Goal: Task Accomplishment & Management: Manage account settings

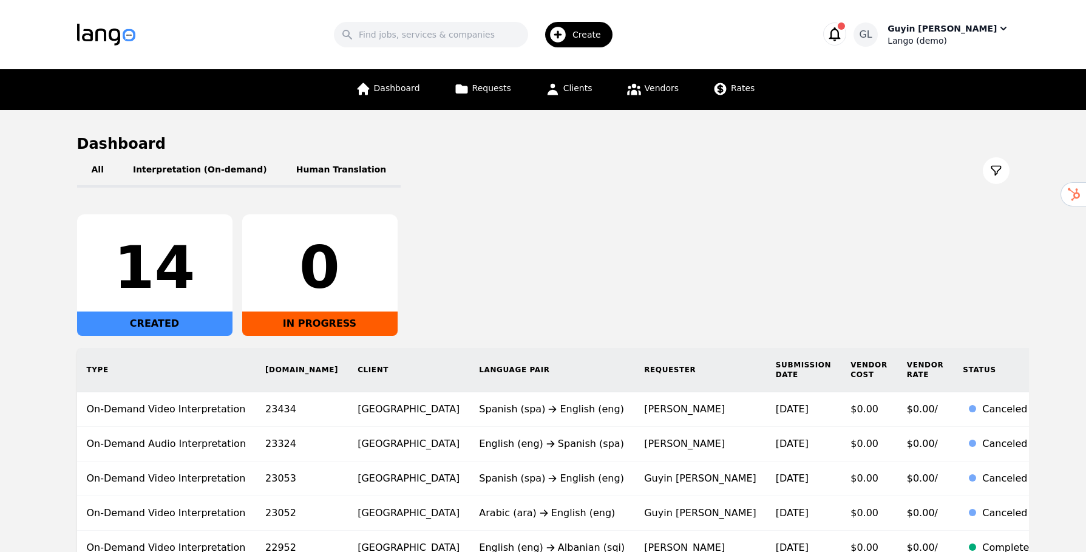
click at [991, 43] on div "Lango (demo)" at bounding box center [948, 41] width 121 height 12
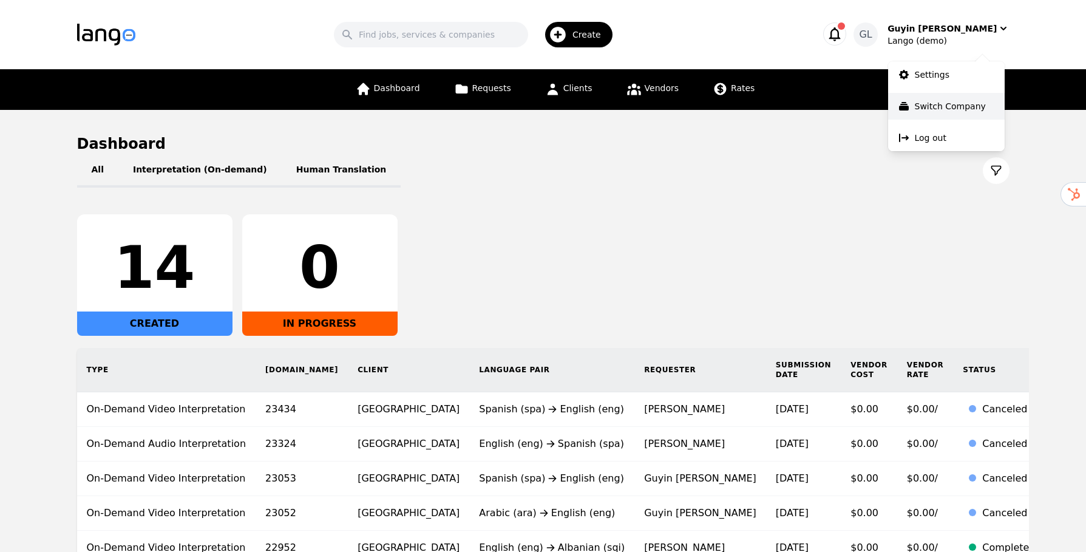
click at [923, 106] on p "Switch Company" at bounding box center [950, 106] width 71 height 12
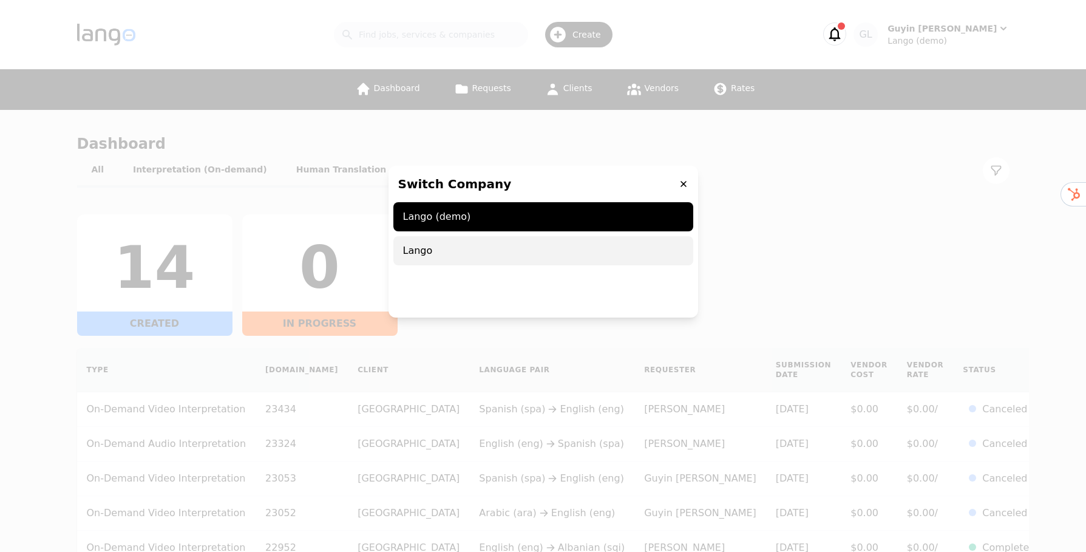
click at [418, 255] on span "Lango" at bounding box center [543, 250] width 300 height 29
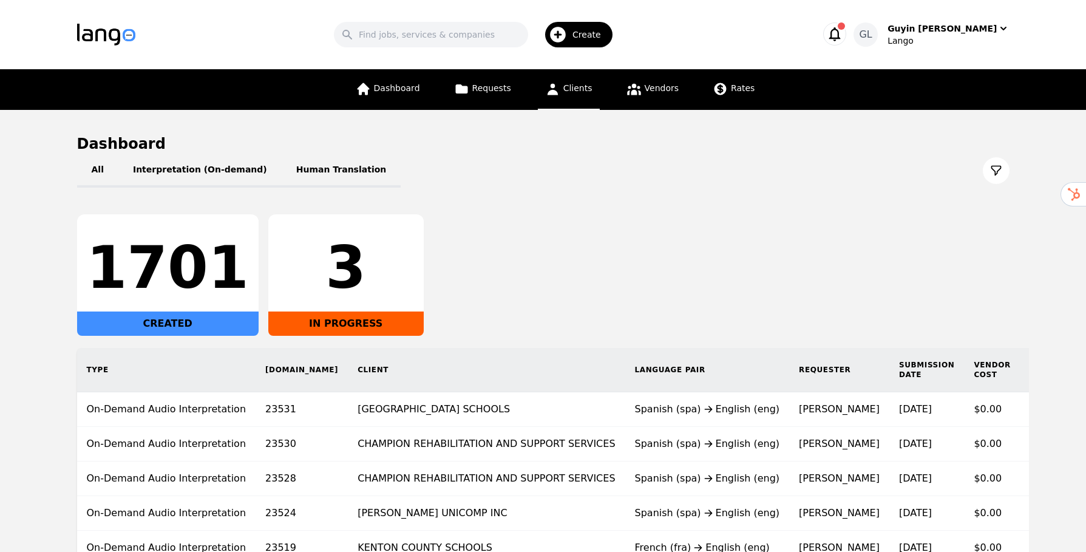
click at [563, 97] on link "Clients" at bounding box center [569, 89] width 62 height 41
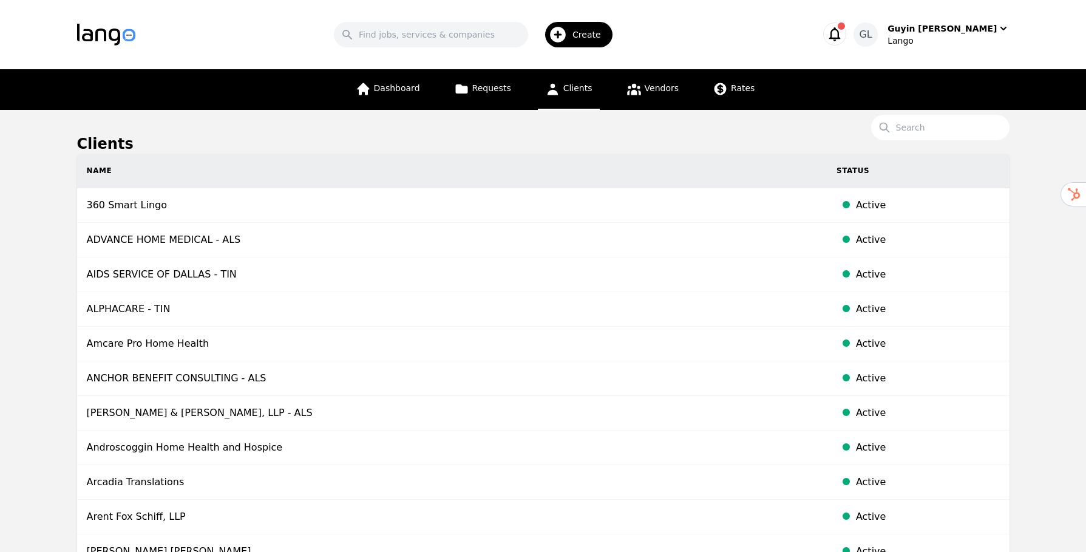
click at [154, 172] on th "Name" at bounding box center [452, 171] width 750 height 35
click at [918, 123] on input "Search" at bounding box center [940, 128] width 138 height 26
type input "woods"
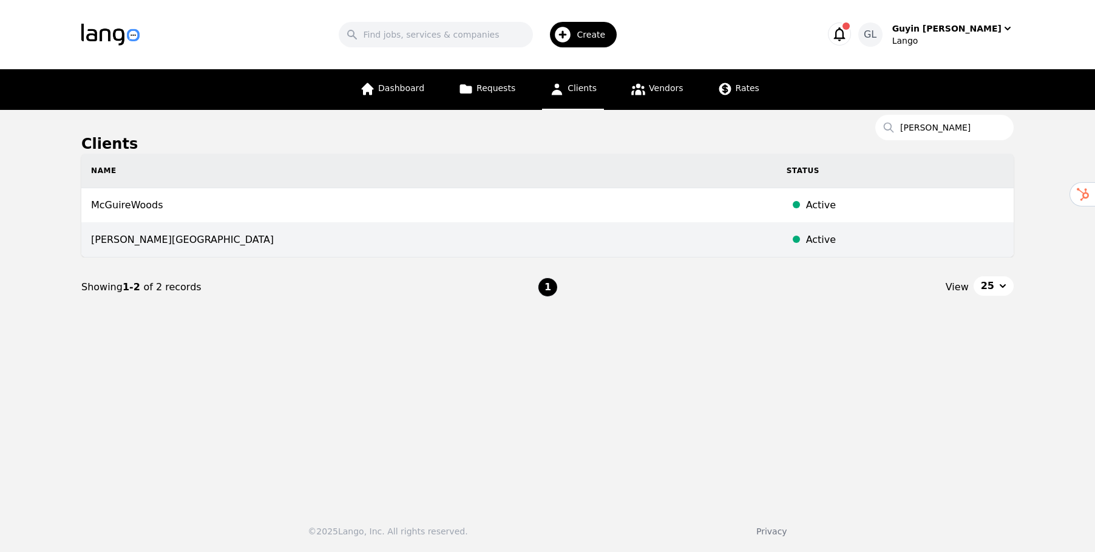
click at [239, 243] on td "[PERSON_NAME][GEOGRAPHIC_DATA]" at bounding box center [429, 240] width 696 height 35
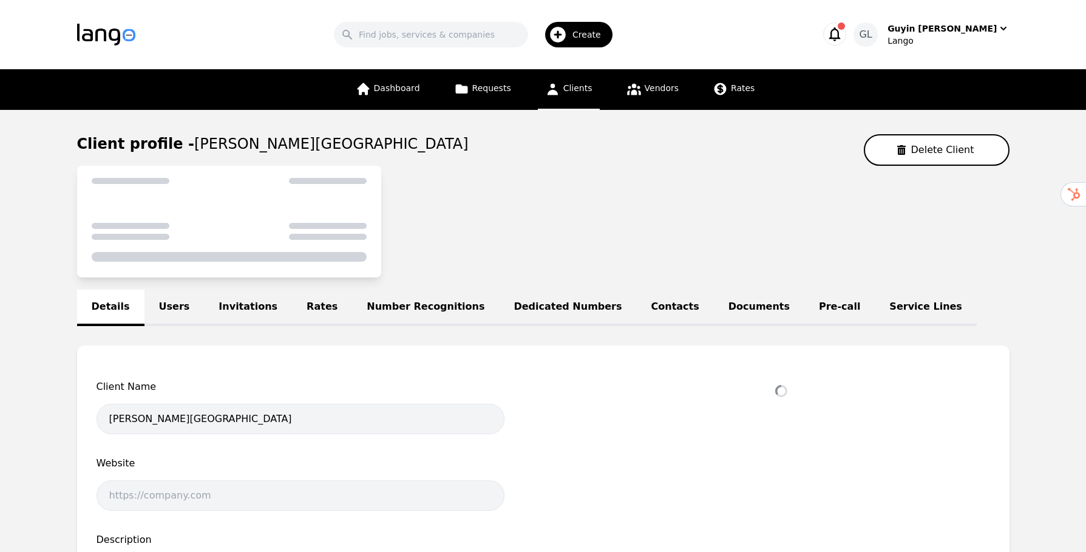
select select "active"
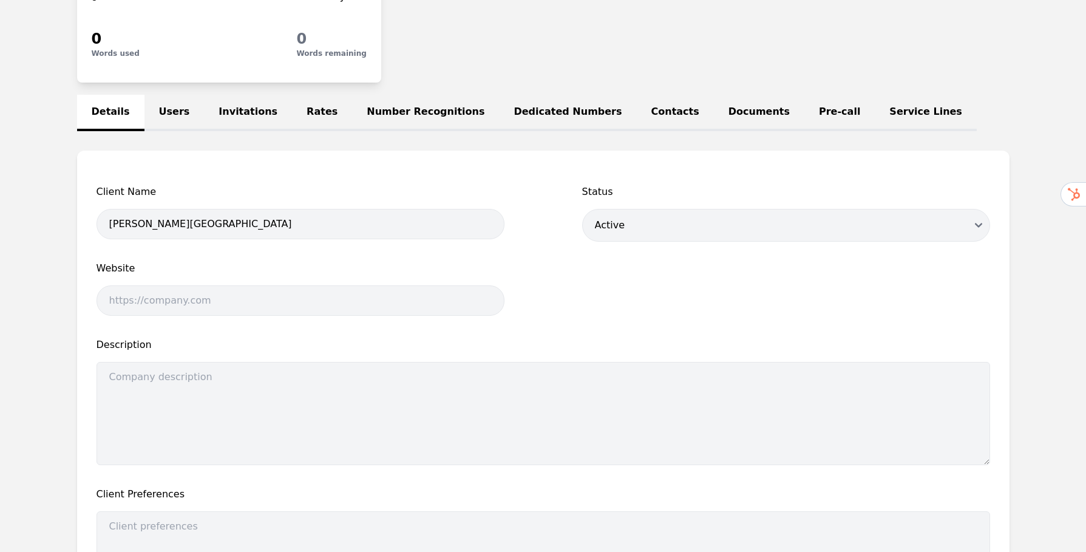
scroll to position [172, 0]
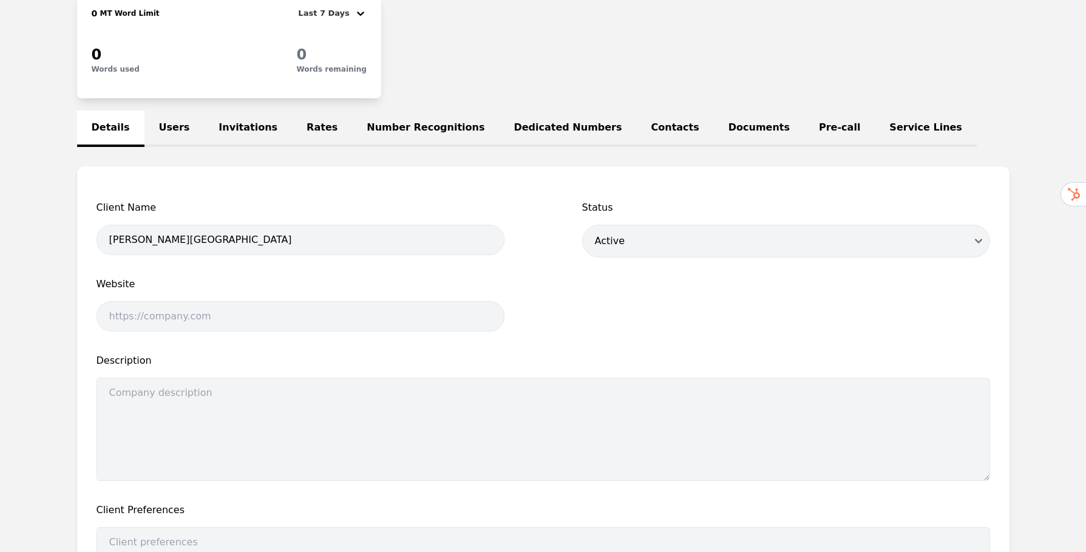
click at [159, 129] on link "Users" at bounding box center [175, 129] width 60 height 36
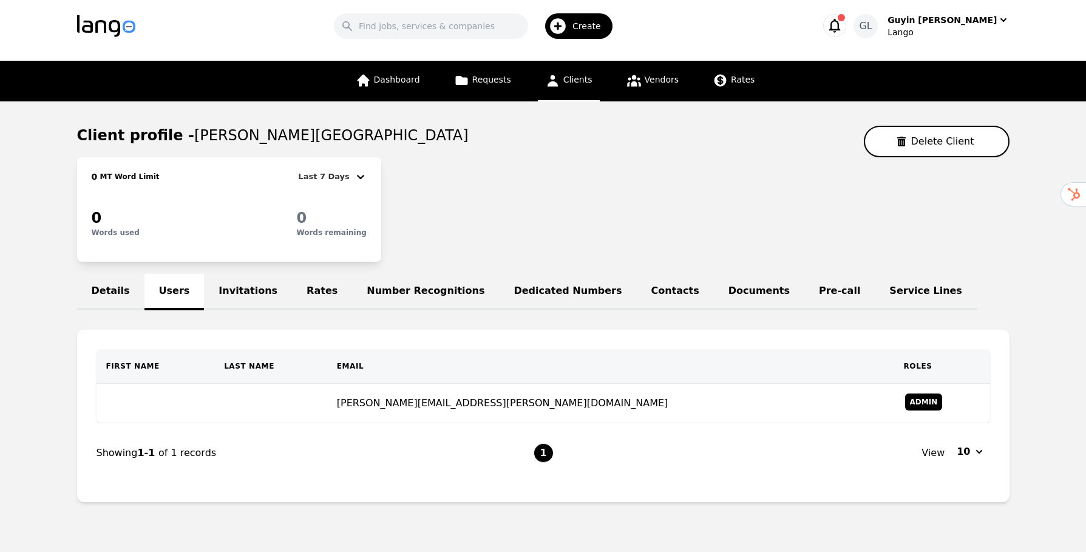
scroll to position [48, 0]
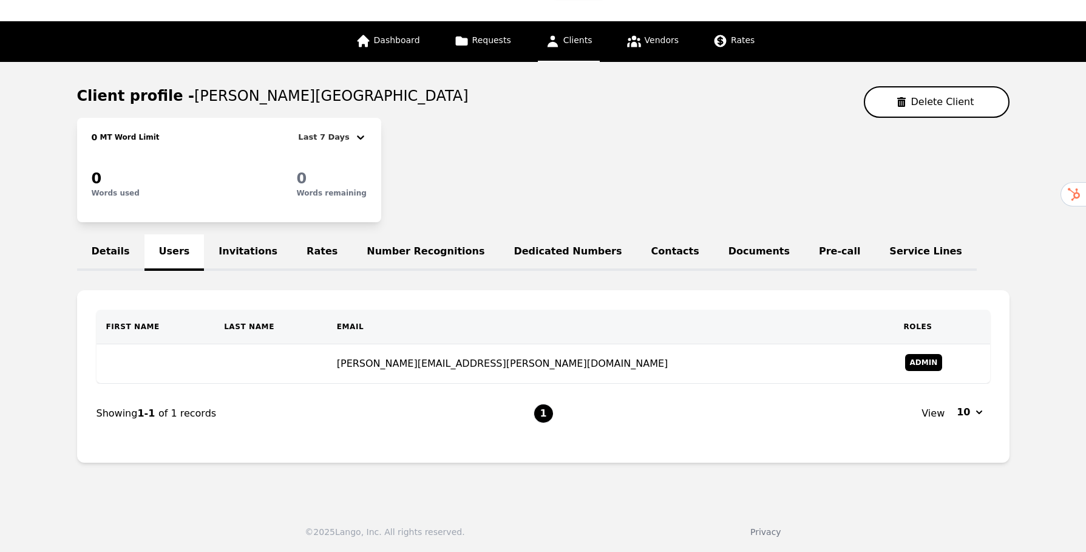
click at [112, 249] on link "Details" at bounding box center [110, 252] width 67 height 36
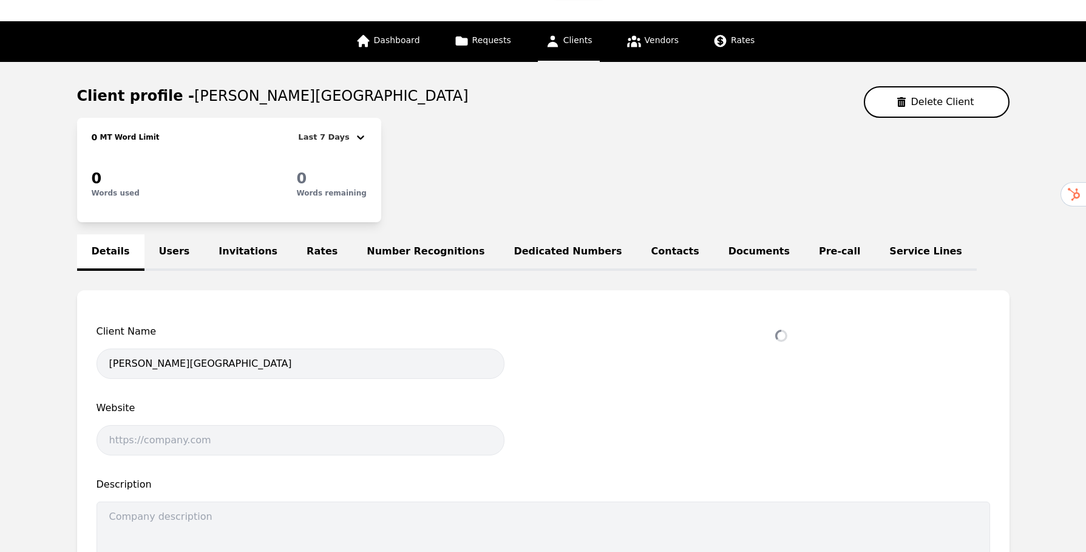
select select "active"
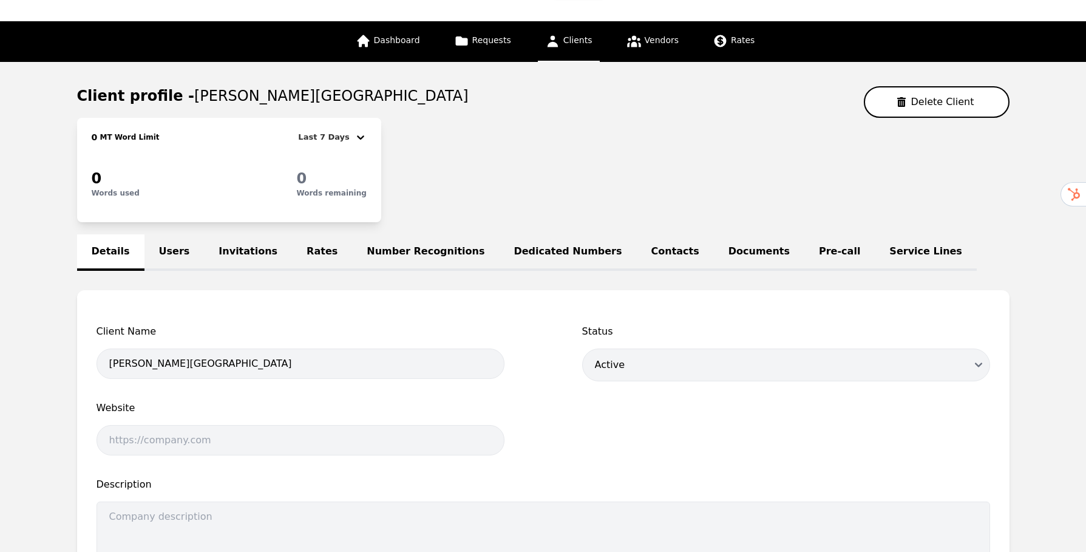
click at [179, 259] on link "Users" at bounding box center [175, 252] width 60 height 36
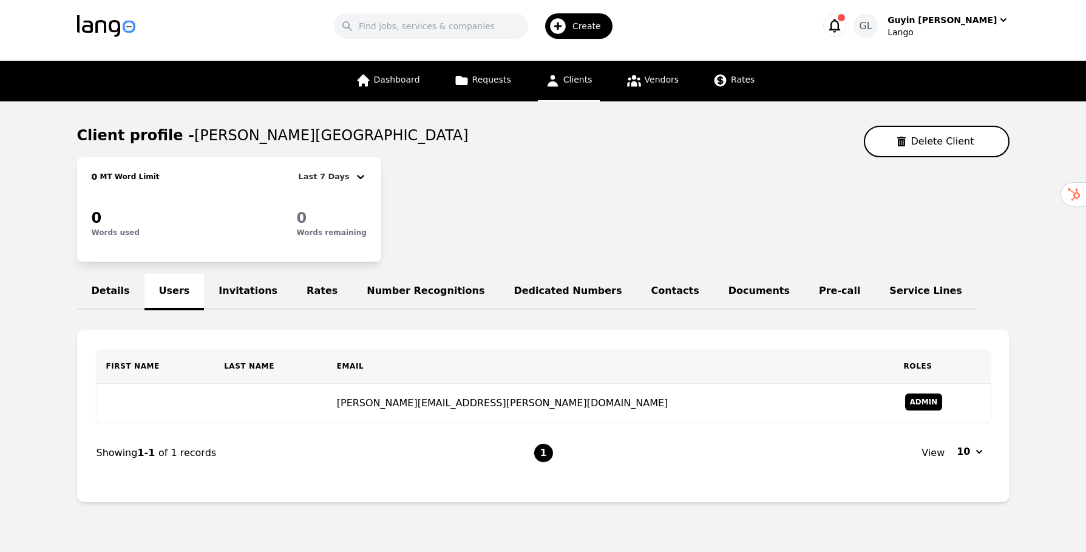
scroll to position [48, 0]
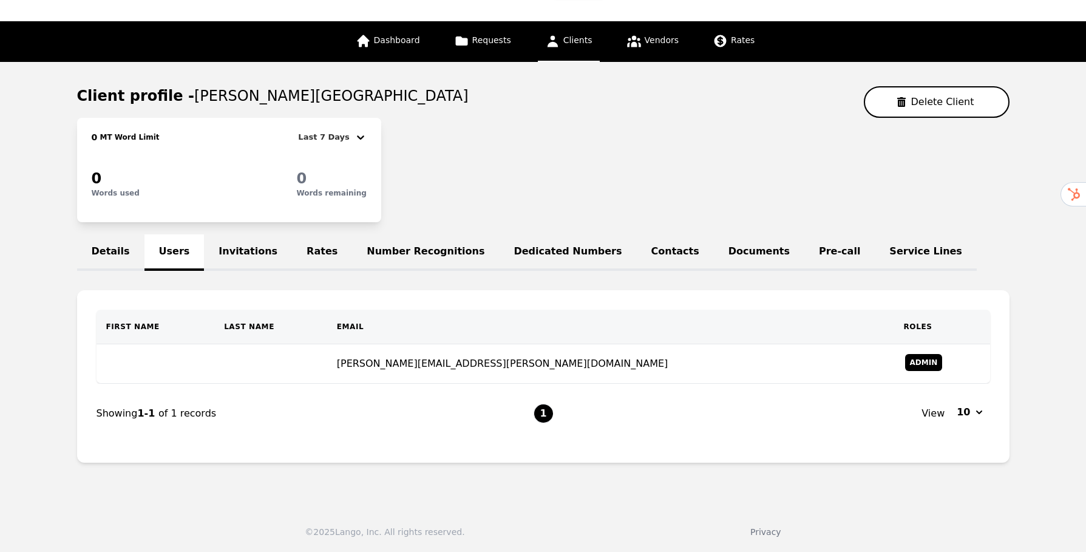
click at [256, 248] on link "Invitations" at bounding box center [248, 252] width 88 height 36
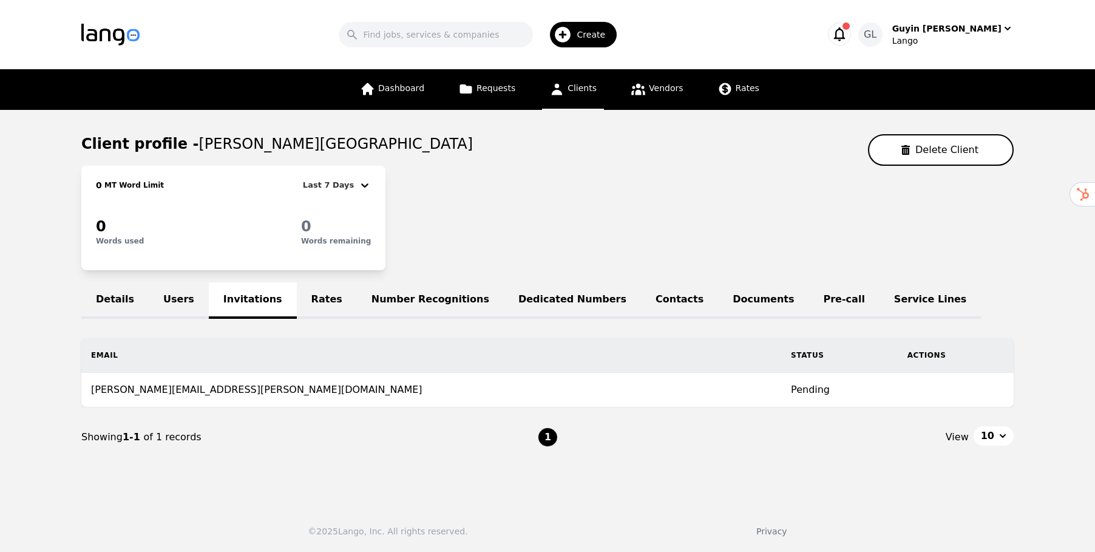
click at [179, 306] on link "Users" at bounding box center [179, 300] width 60 height 36
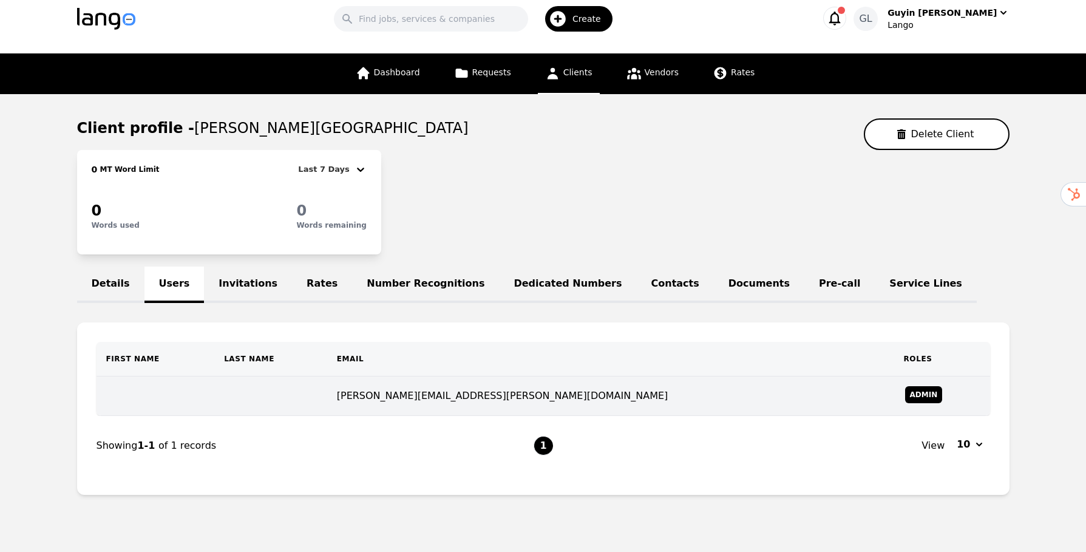
scroll to position [27, 0]
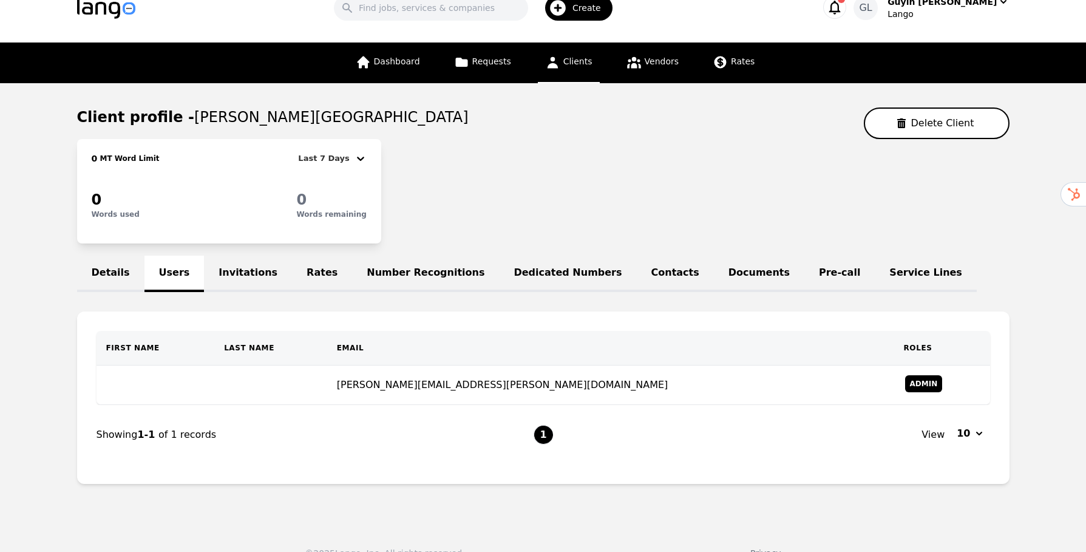
click at [107, 276] on link "Details" at bounding box center [110, 274] width 67 height 36
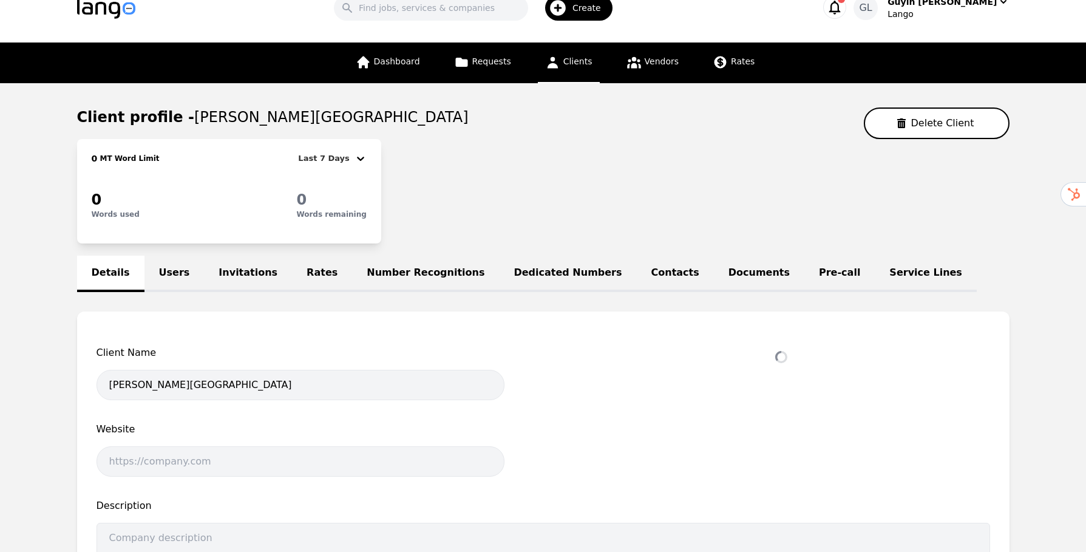
select select "active"
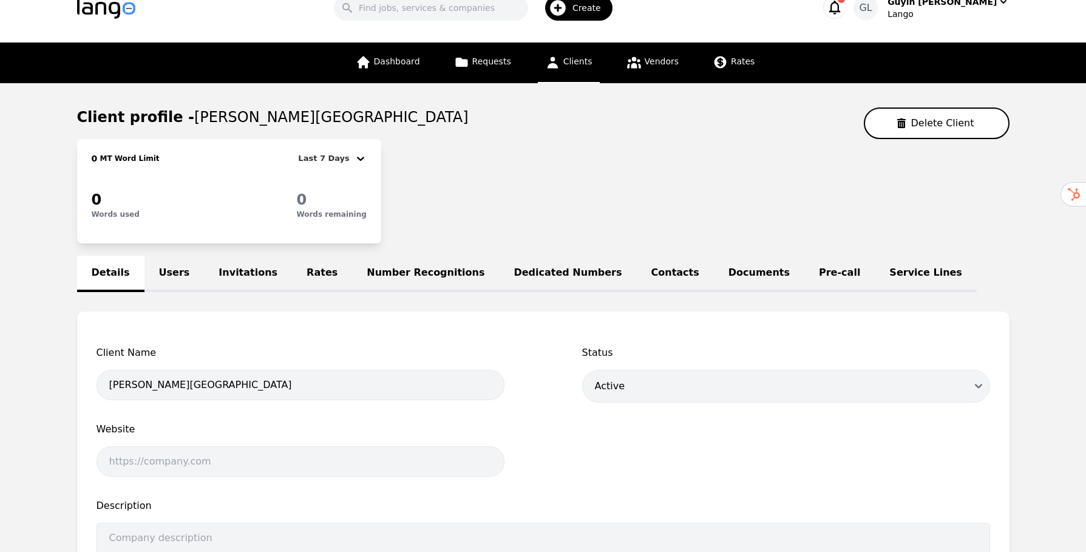
click at [169, 275] on link "Users" at bounding box center [175, 274] width 60 height 36
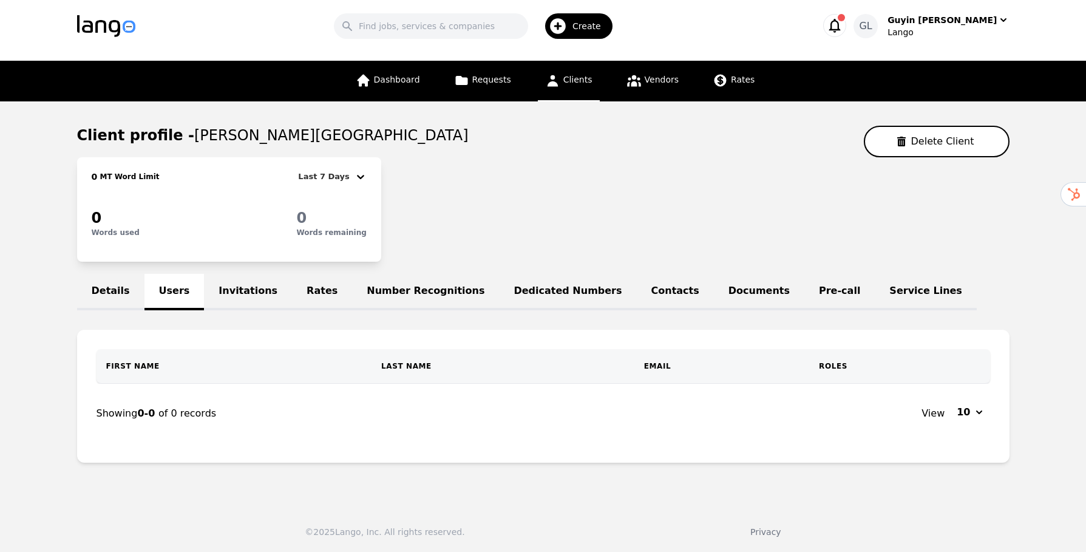
scroll to position [27, 0]
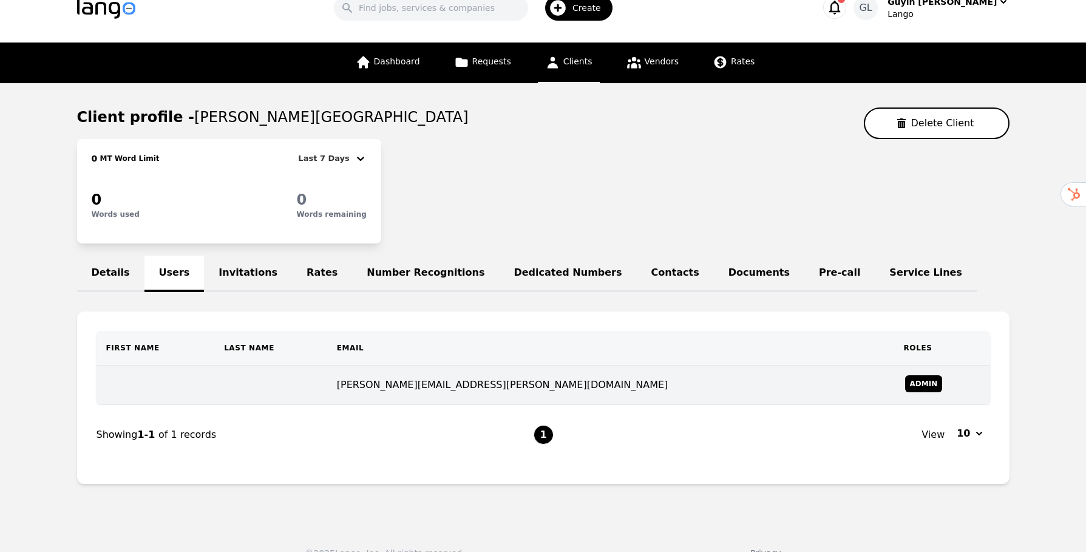
click at [460, 387] on td "[PERSON_NAME][EMAIL_ADDRESS][PERSON_NAME][DOMAIN_NAME]" at bounding box center [610, 385] width 567 height 39
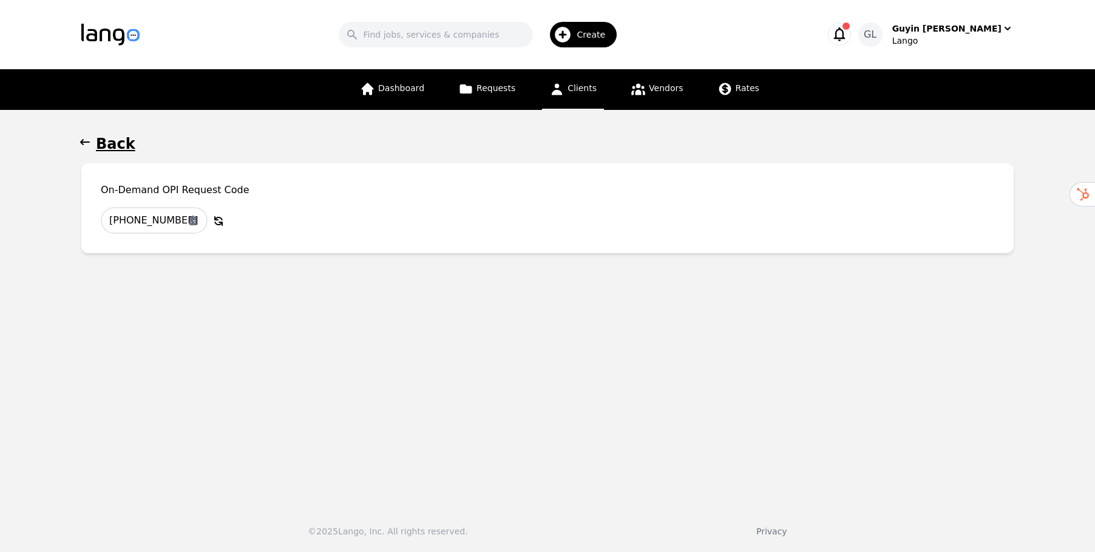
click at [115, 144] on h1 "Back" at bounding box center [115, 143] width 39 height 19
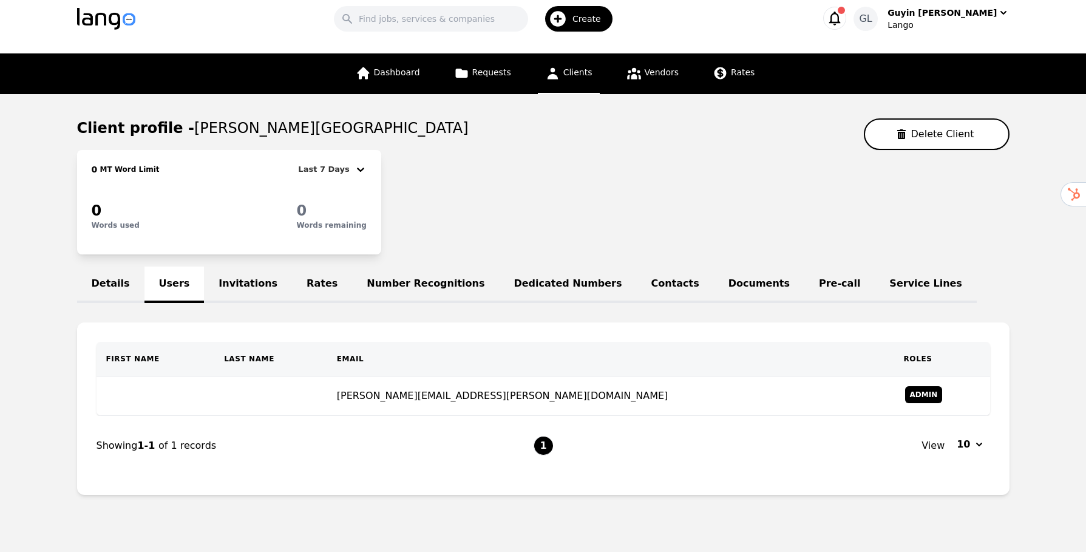
scroll to position [48, 0]
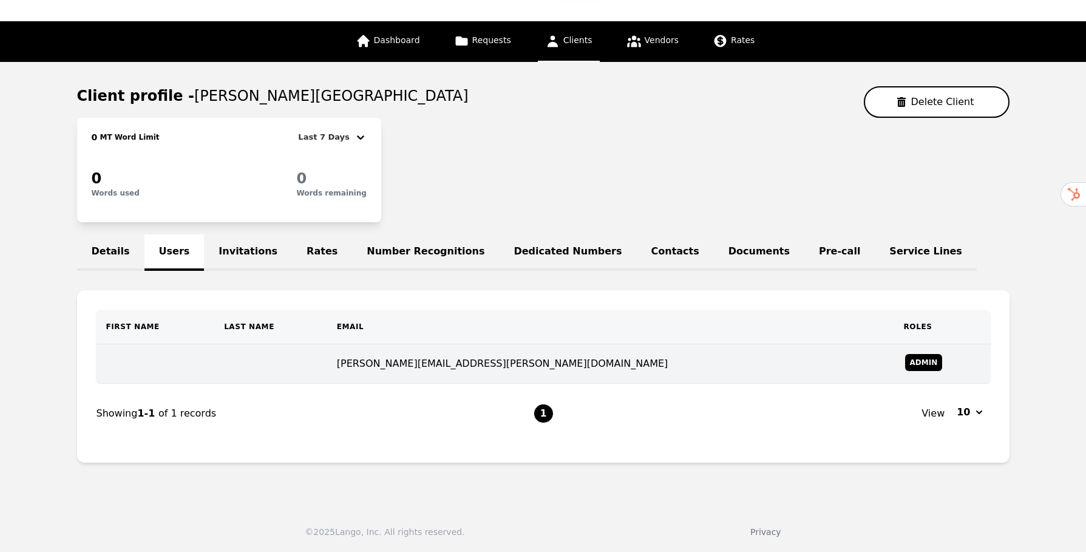
click at [494, 367] on td "[PERSON_NAME][EMAIL_ADDRESS][PERSON_NAME][DOMAIN_NAME]" at bounding box center [610, 363] width 567 height 39
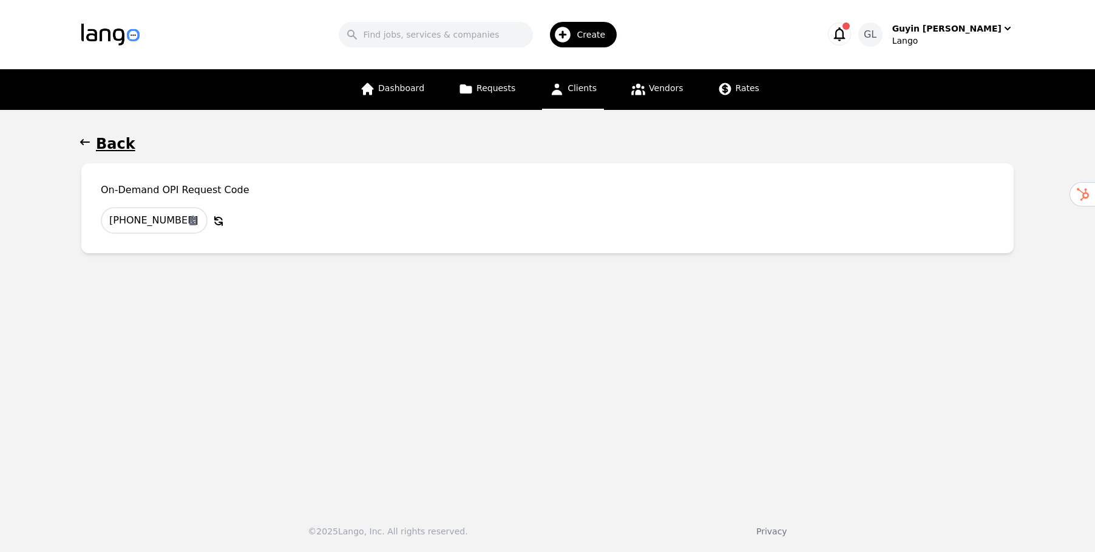
click at [124, 145] on h1 "Back" at bounding box center [115, 143] width 39 height 19
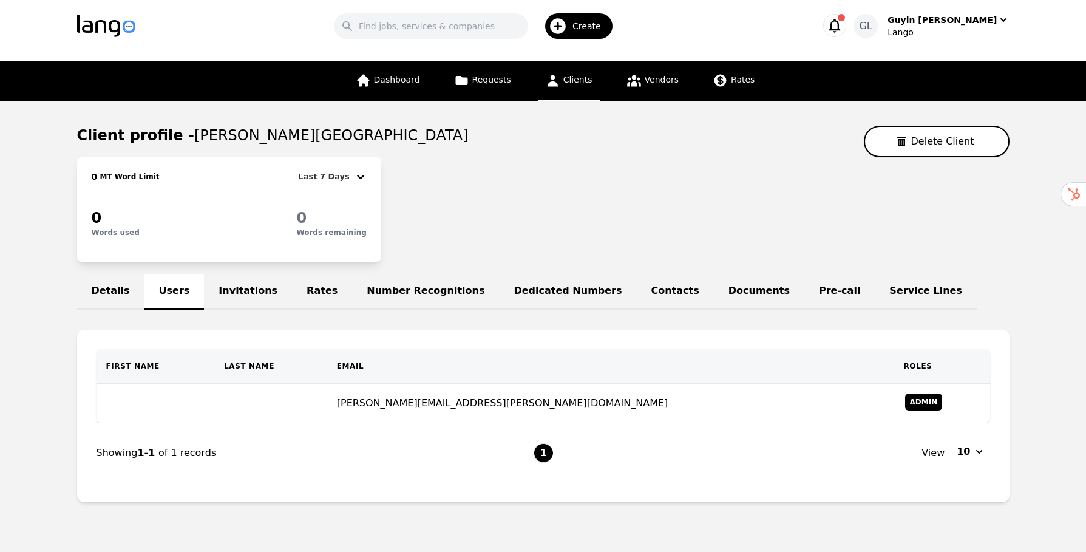
scroll to position [16, 0]
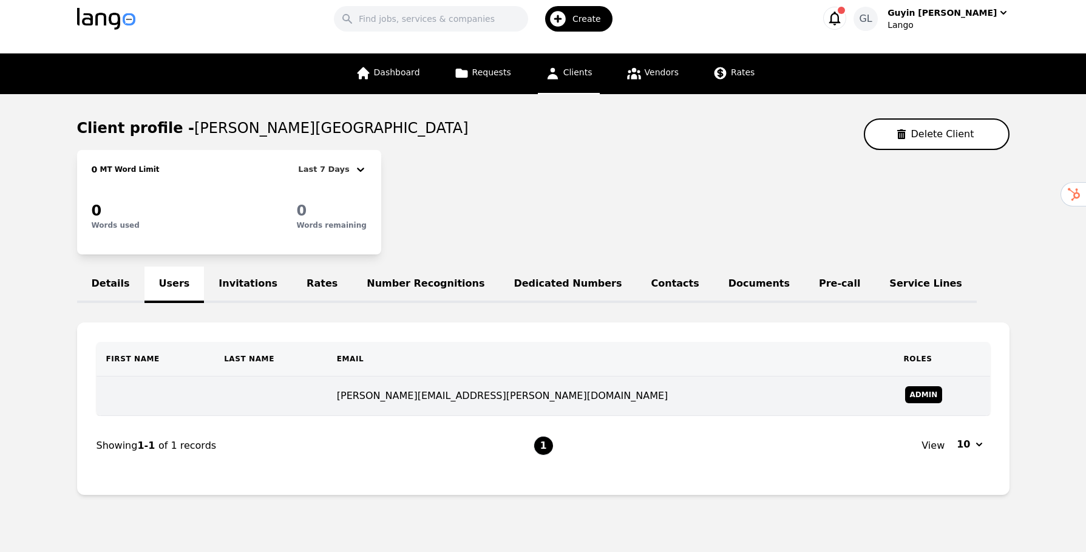
click at [608, 401] on td "[PERSON_NAME][EMAIL_ADDRESS][PERSON_NAME][DOMAIN_NAME]" at bounding box center [610, 395] width 567 height 39
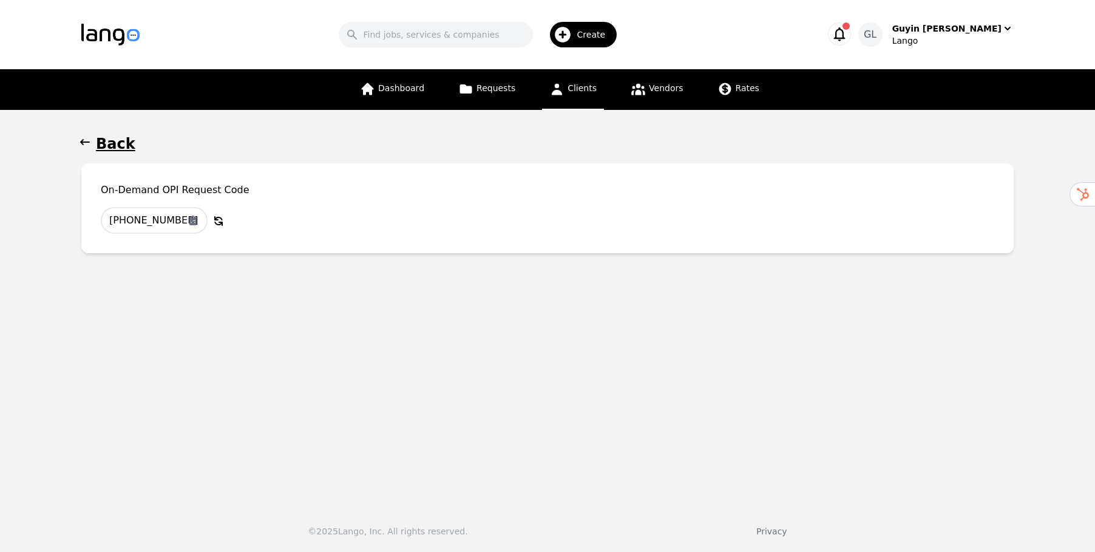
click at [118, 149] on h1 "Back" at bounding box center [115, 143] width 39 height 19
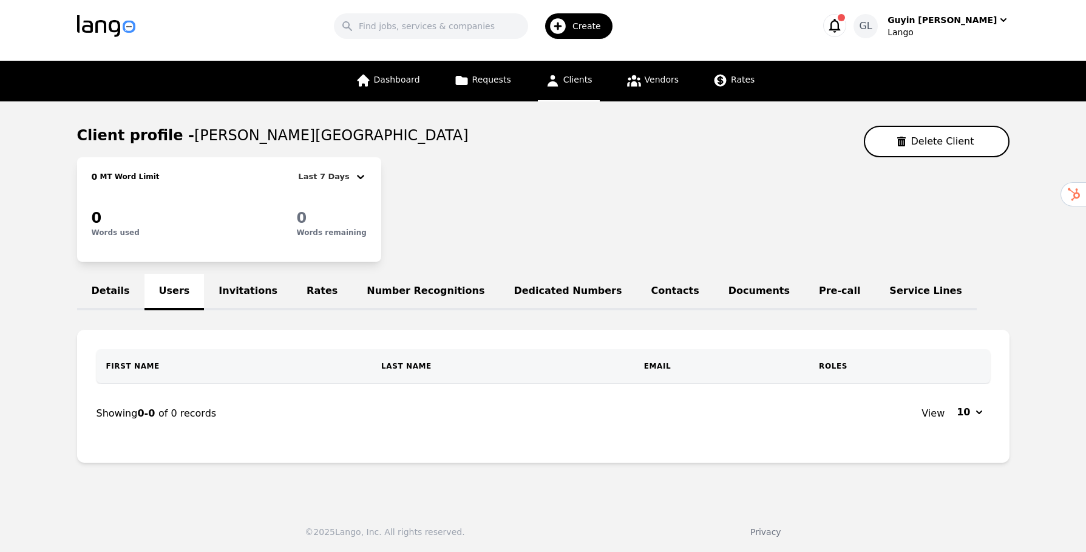
scroll to position [16, 0]
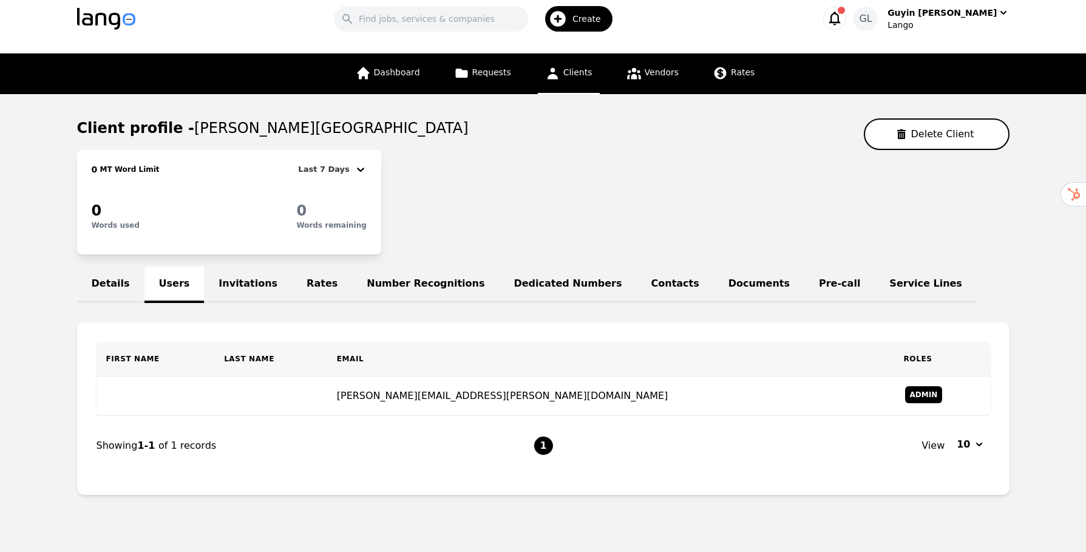
click at [237, 292] on link "Invitations" at bounding box center [248, 285] width 88 height 36
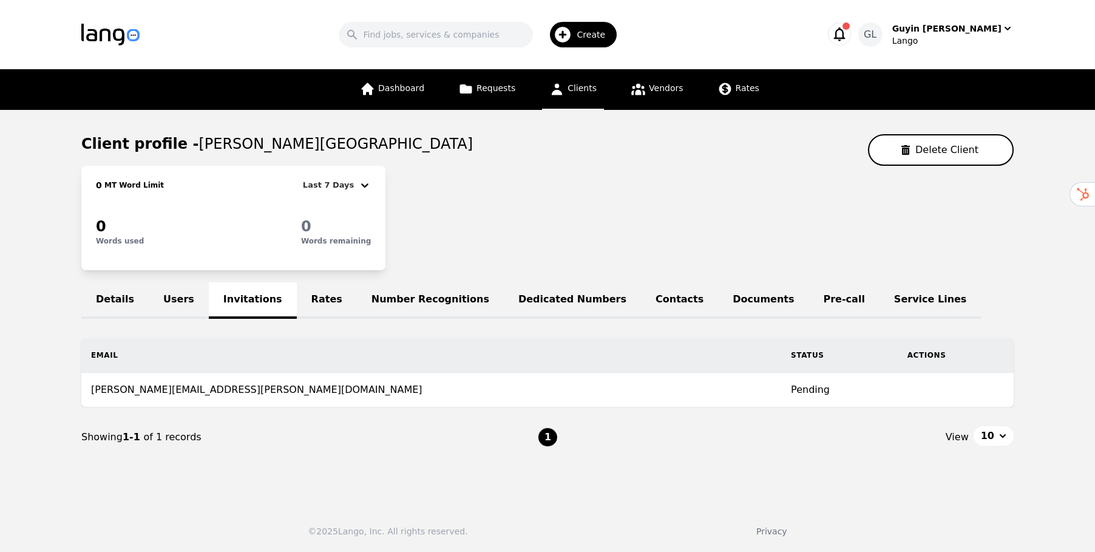
click at [781, 386] on td "Pending" at bounding box center [839, 390] width 117 height 35
click at [339, 395] on td "[PERSON_NAME][EMAIL_ADDRESS][PERSON_NAME][DOMAIN_NAME]" at bounding box center [431, 390] width 700 height 35
click at [416, 390] on td "[PERSON_NAME][EMAIL_ADDRESS][PERSON_NAME][DOMAIN_NAME]" at bounding box center [431, 390] width 700 height 35
click at [297, 308] on link "Rates" at bounding box center [327, 300] width 60 height 36
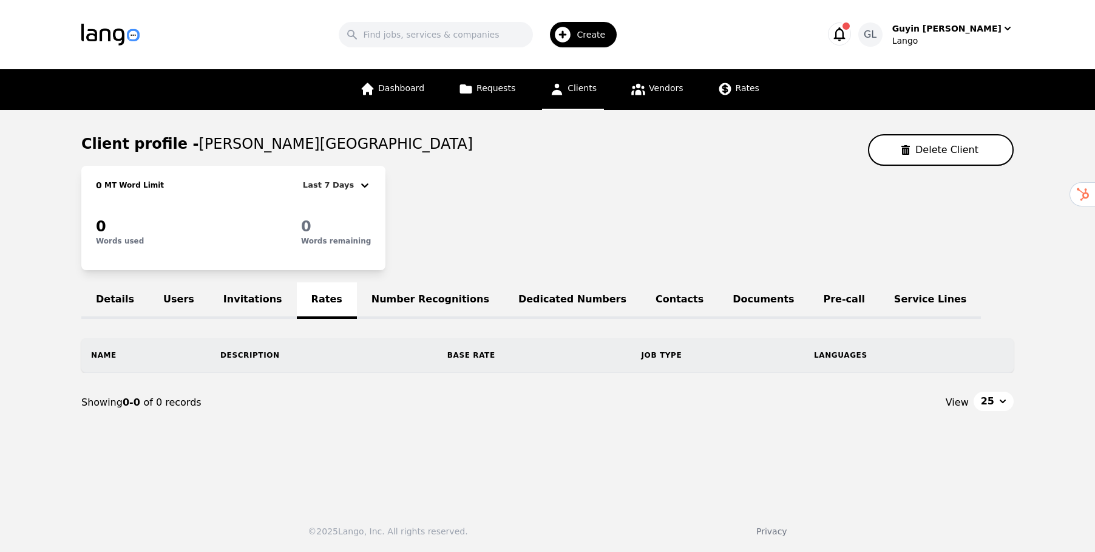
click at [297, 308] on div "Details Users Invitations Rates Number Recognitions Dedicated Numbers Contacts …" at bounding box center [547, 300] width 933 height 36
click at [301, 307] on div "Details Users Invitations Rates Number Recognitions Dedicated Numbers Contacts …" at bounding box center [547, 300] width 933 height 36
click at [301, 302] on div "Details Users Invitations Rates Number Recognitions Dedicated Numbers Contacts …" at bounding box center [547, 300] width 933 height 36
click at [299, 355] on th "Description" at bounding box center [324, 355] width 227 height 34
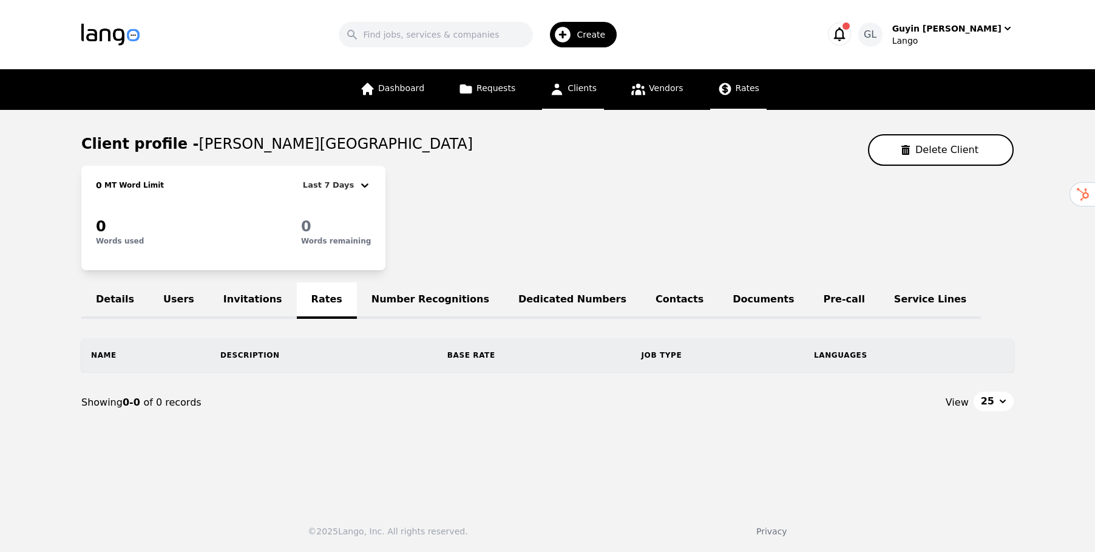
click at [747, 92] on span "Rates" at bounding box center [748, 88] width 24 height 10
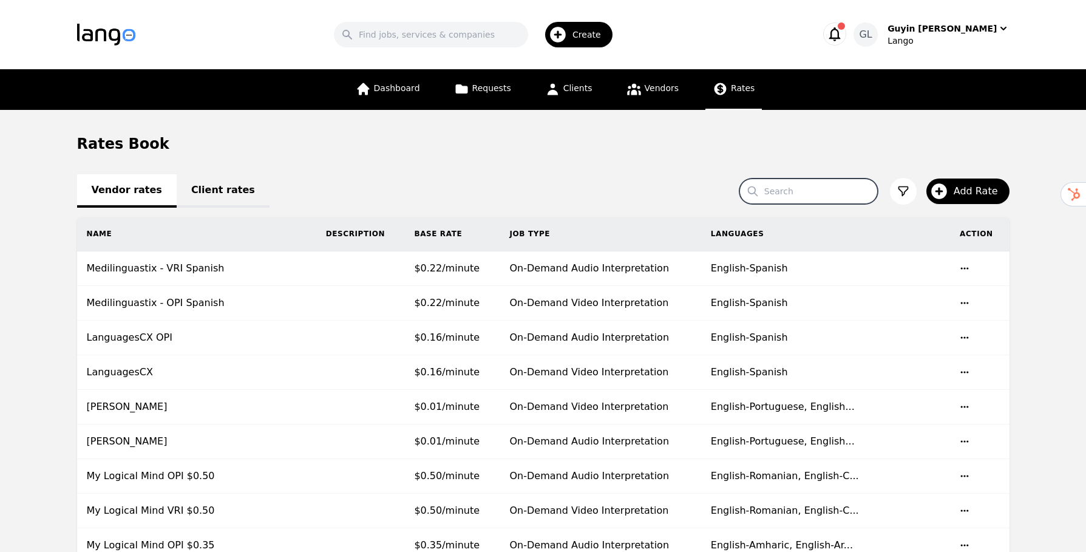
click at [775, 191] on input "Search" at bounding box center [809, 192] width 138 height 26
click at [189, 195] on link "Client rates" at bounding box center [223, 190] width 93 height 33
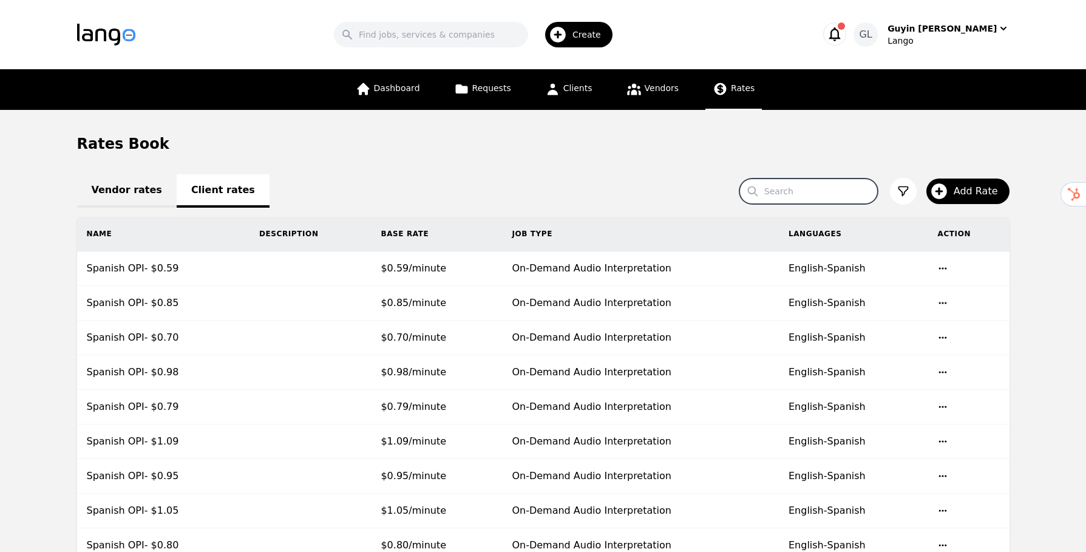
click at [832, 197] on input "Search" at bounding box center [809, 192] width 138 height 26
type input "w"
click at [988, 192] on span "Add Rate" at bounding box center [980, 191] width 53 height 15
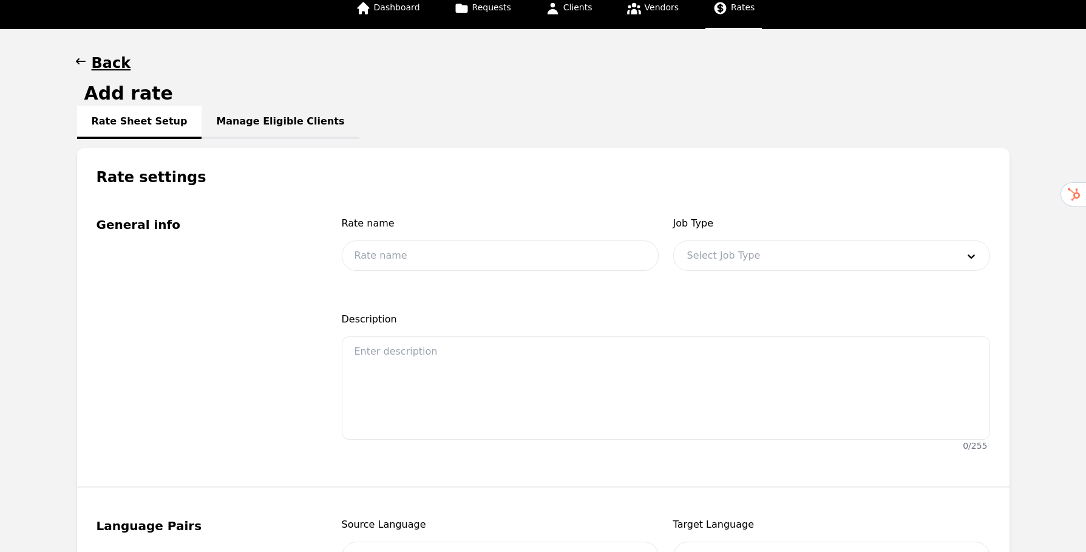
scroll to position [73, 0]
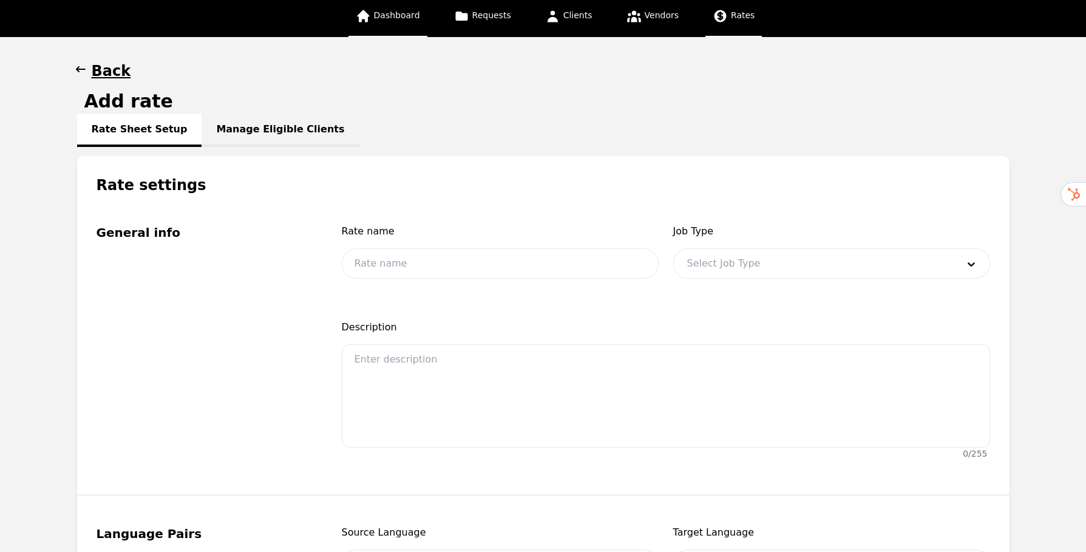
click at [409, 20] on span "Dashboard" at bounding box center [397, 15] width 46 height 10
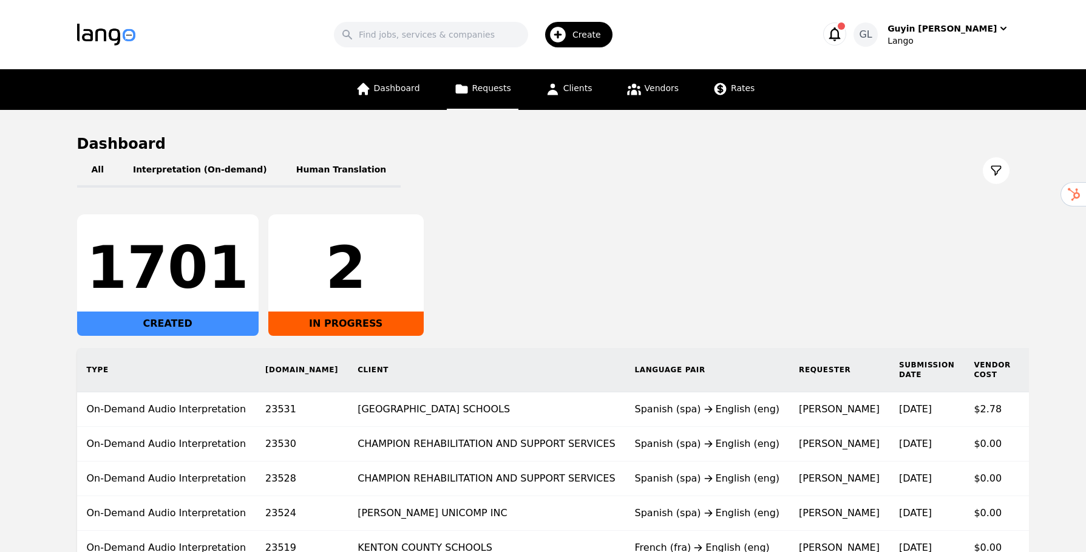
click at [476, 97] on link "Requests" at bounding box center [483, 89] width 72 height 41
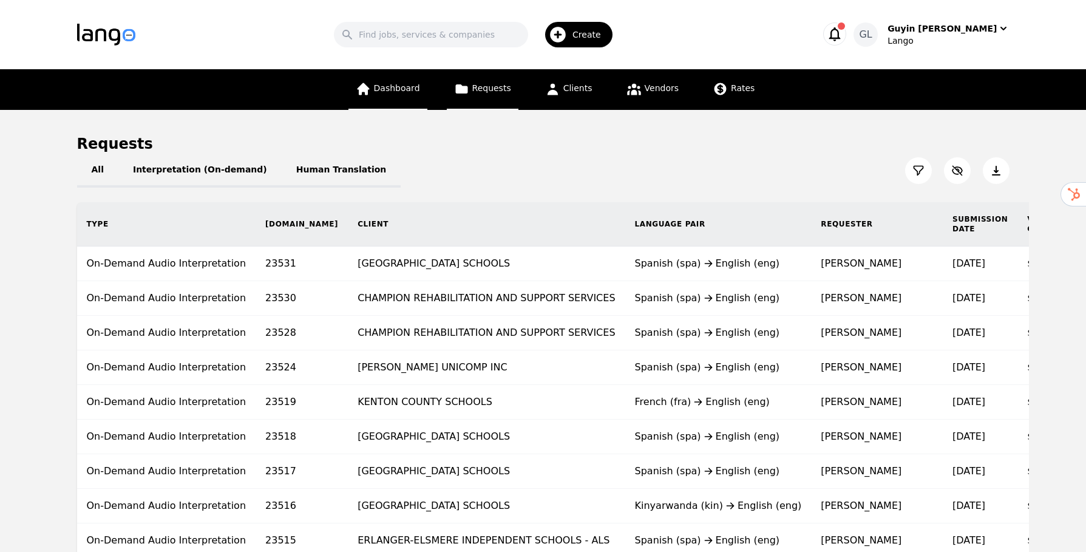
click at [417, 93] on link "Dashboard" at bounding box center [388, 89] width 79 height 41
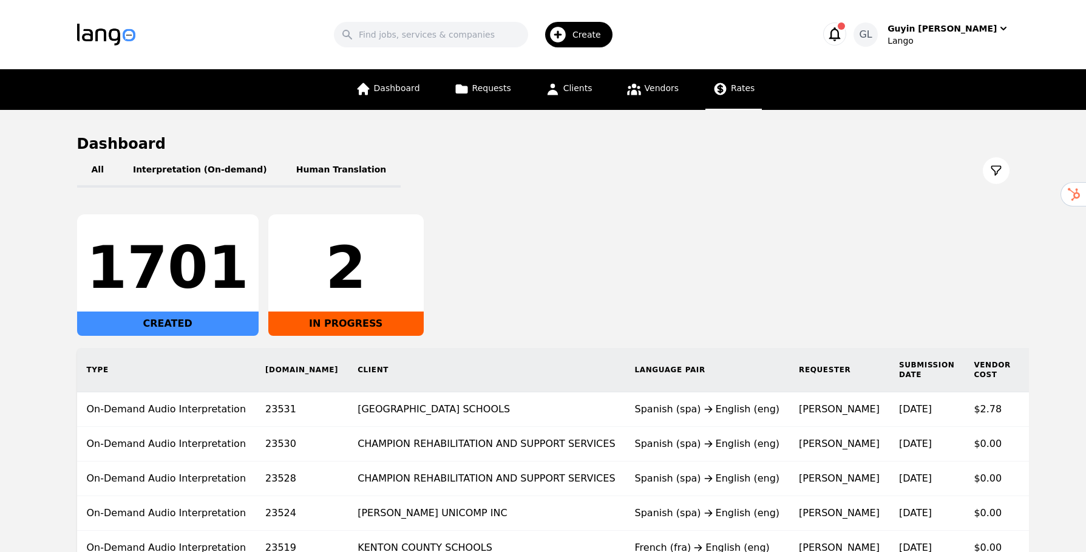
click at [718, 90] on icon at bounding box center [720, 88] width 15 height 15
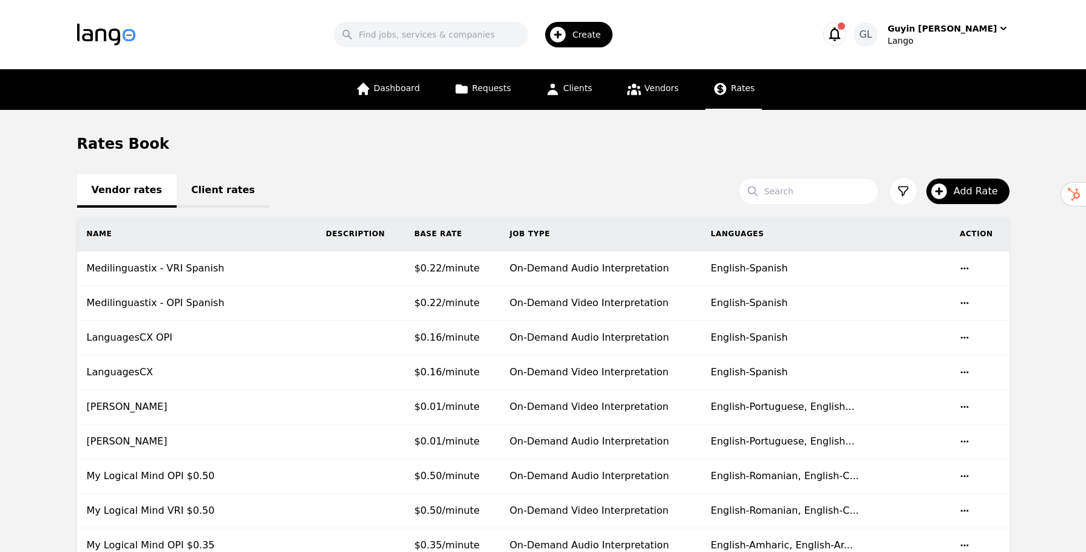
click at [210, 198] on link "Client rates" at bounding box center [223, 190] width 93 height 33
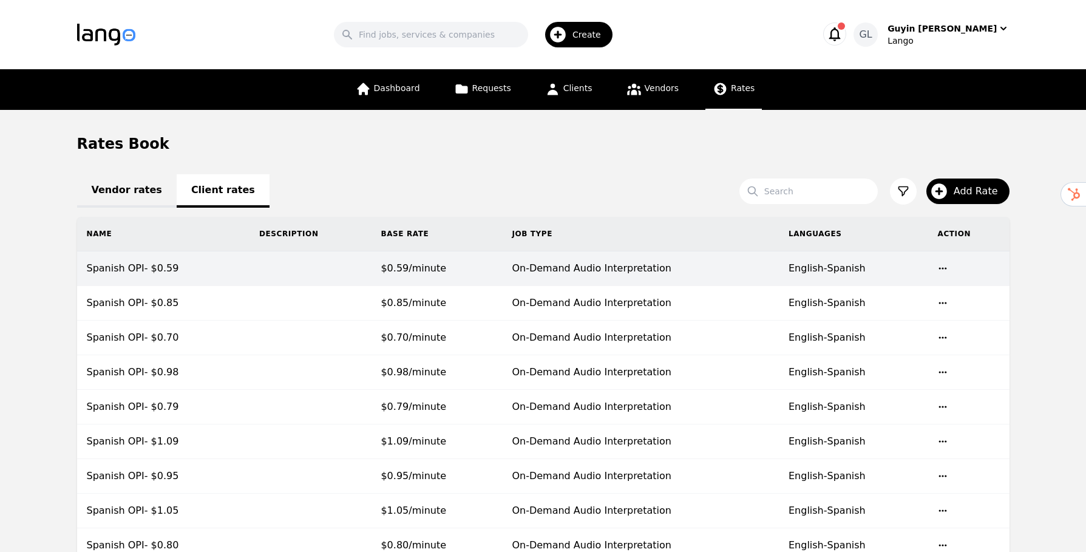
click at [154, 265] on td "Spanish OPI- $0.59" at bounding box center [163, 268] width 172 height 35
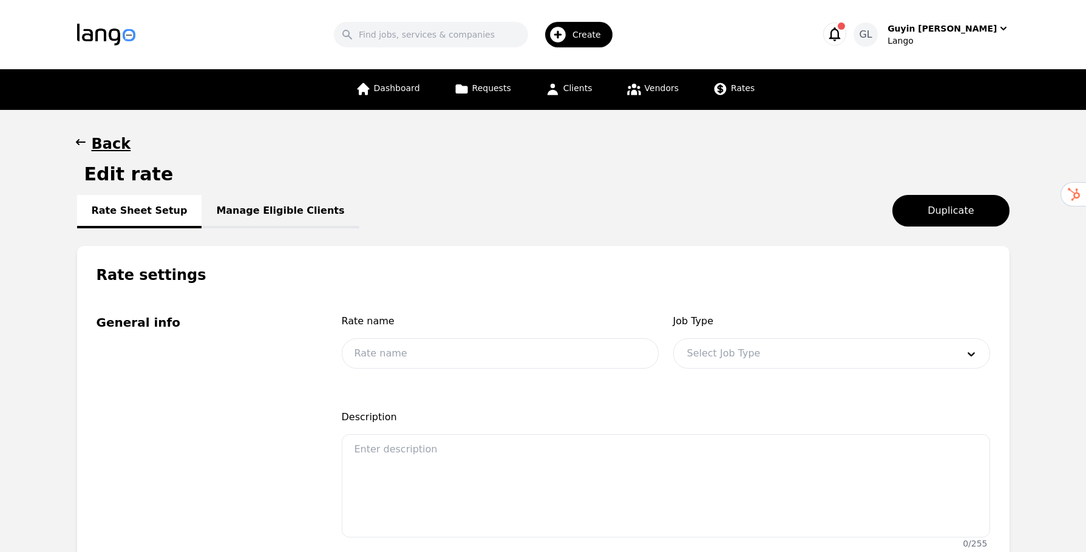
type input "Spanish OPI- $0.59"
type input "0.59"
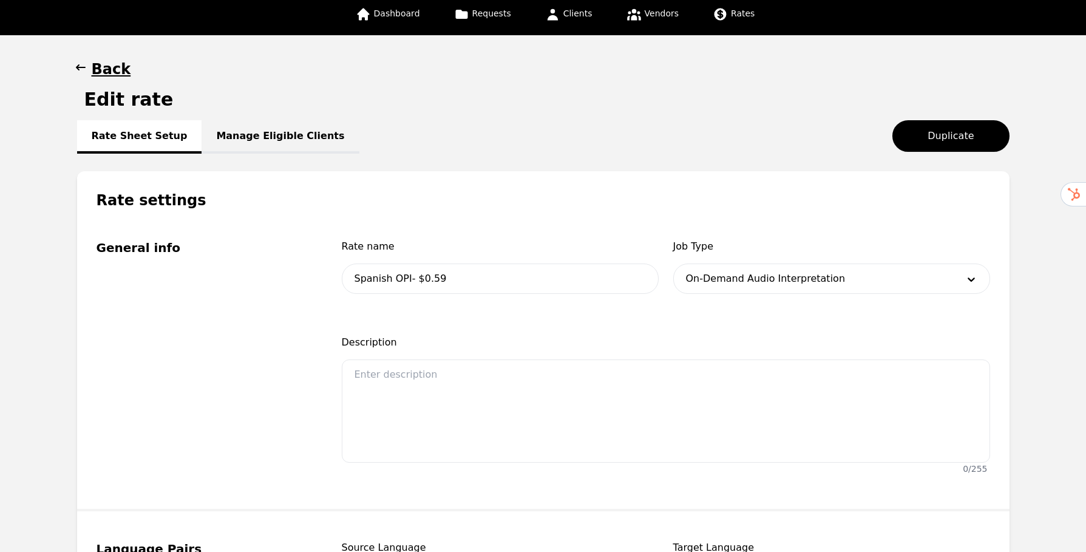
scroll to position [83, 0]
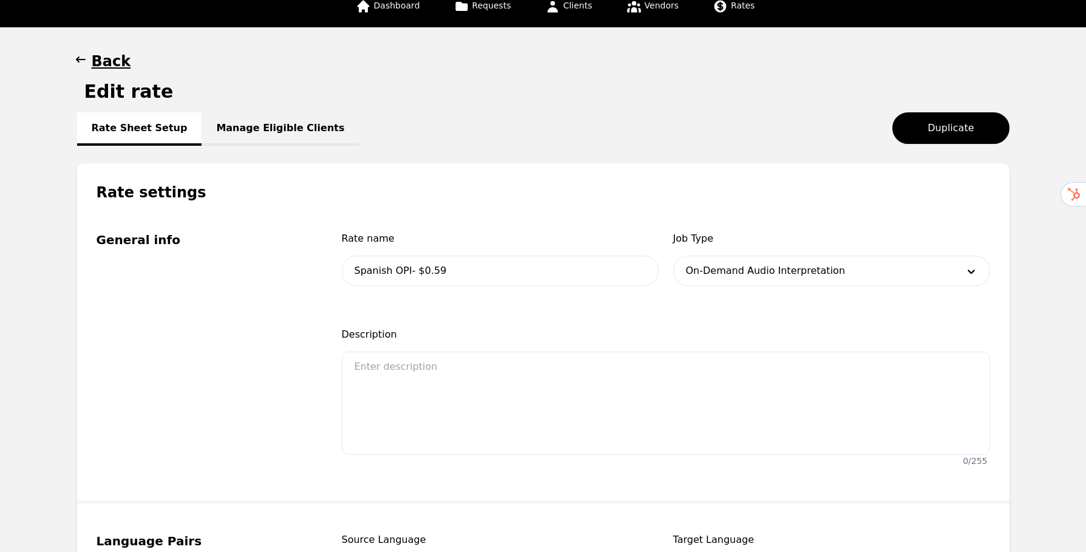
click at [237, 131] on link "Manage Eligible Clients" at bounding box center [280, 128] width 157 height 33
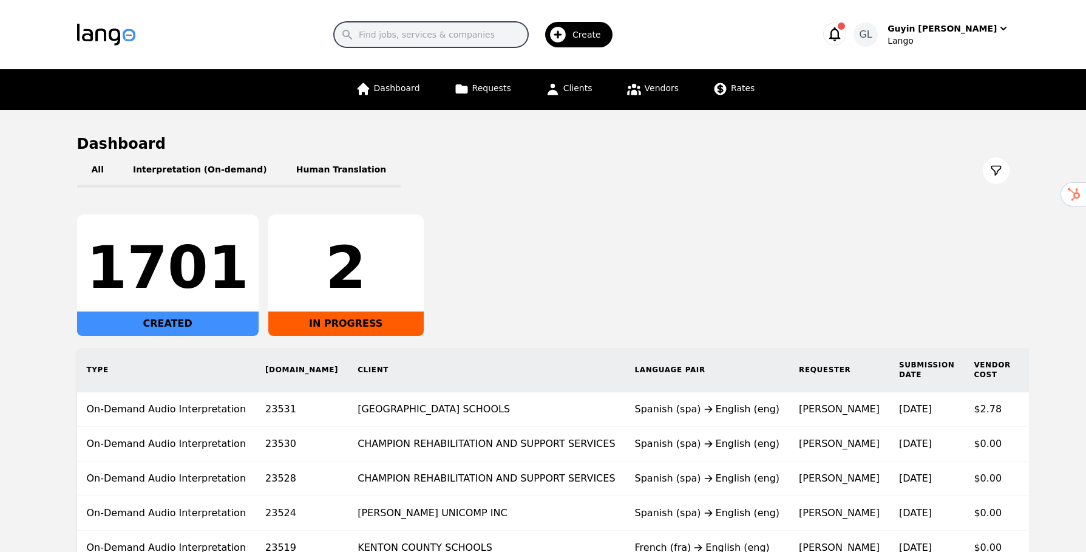
click at [409, 41] on input "Search" at bounding box center [431, 35] width 194 height 26
click at [588, 87] on span "Clients" at bounding box center [577, 88] width 29 height 10
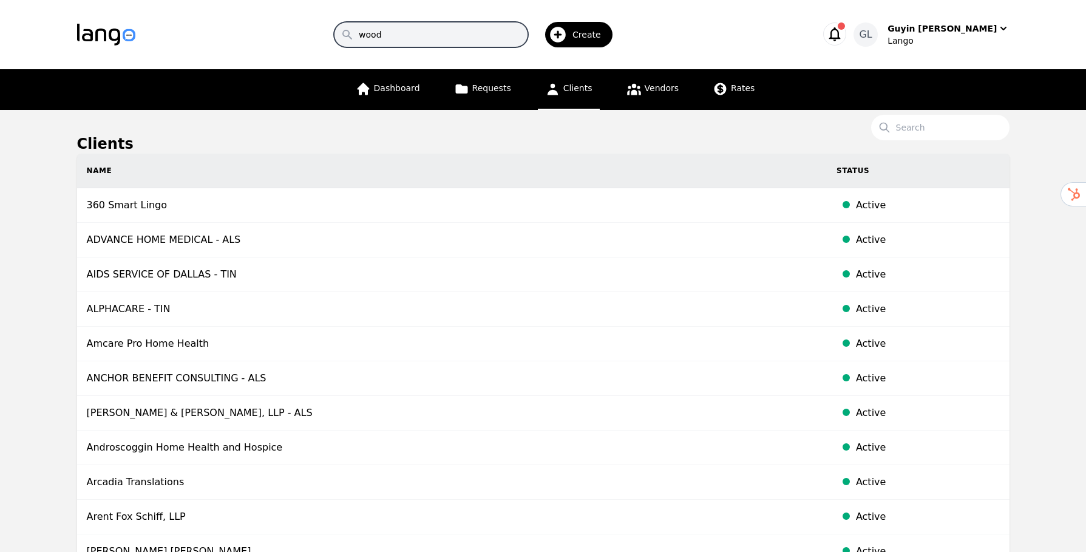
click at [415, 32] on input "wood" at bounding box center [431, 35] width 194 height 26
type input "w"
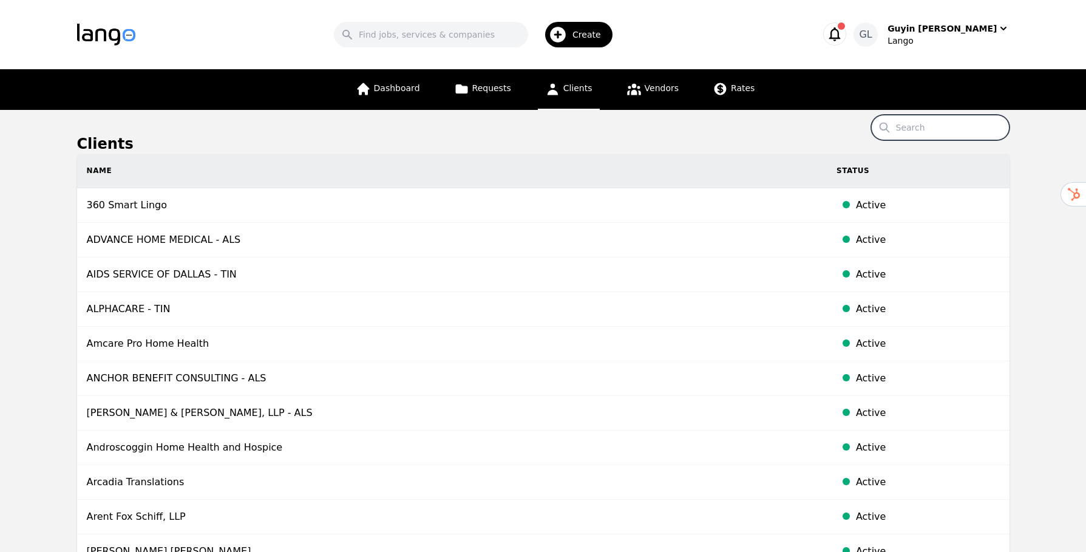
click at [910, 120] on input "Search" at bounding box center [940, 128] width 138 height 26
type input "wood"
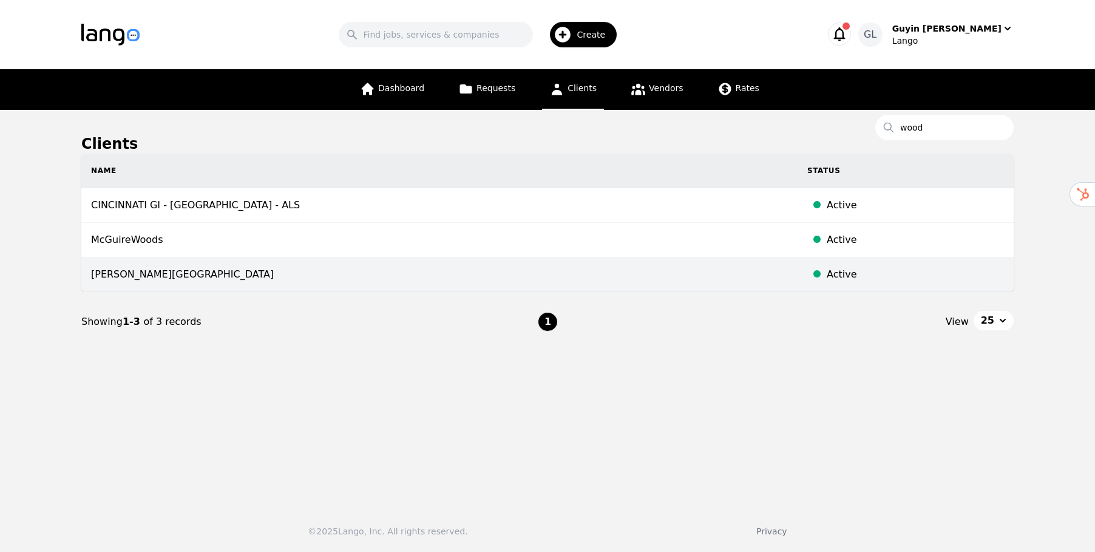
click at [143, 279] on td "[PERSON_NAME][GEOGRAPHIC_DATA]" at bounding box center [439, 274] width 716 height 35
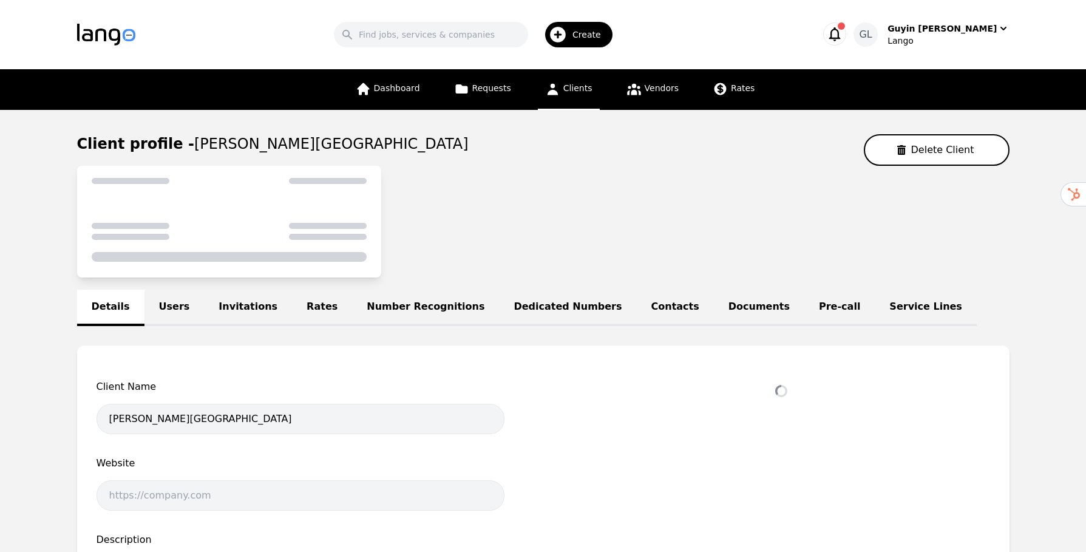
select select "active"
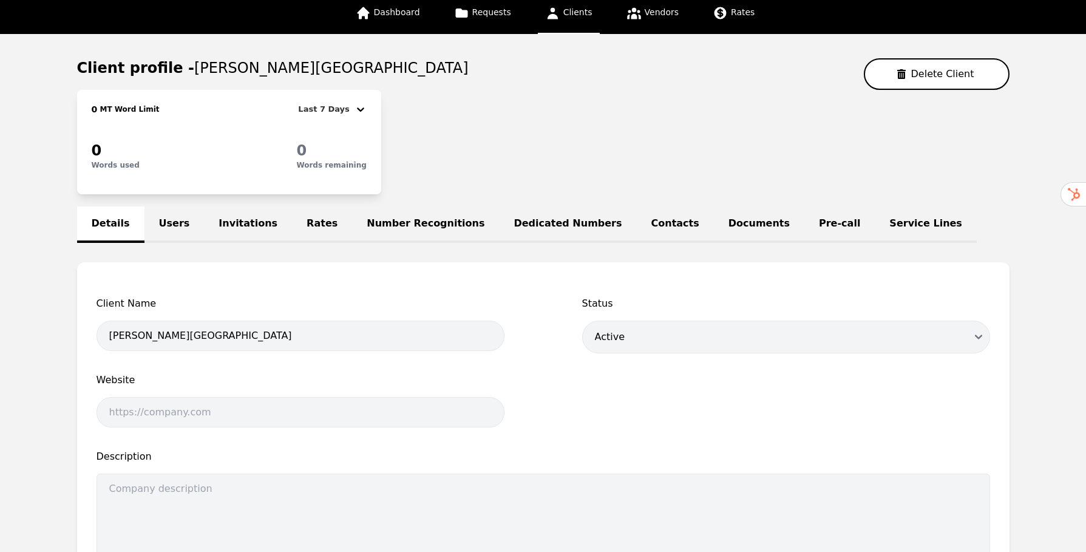
scroll to position [92, 0]
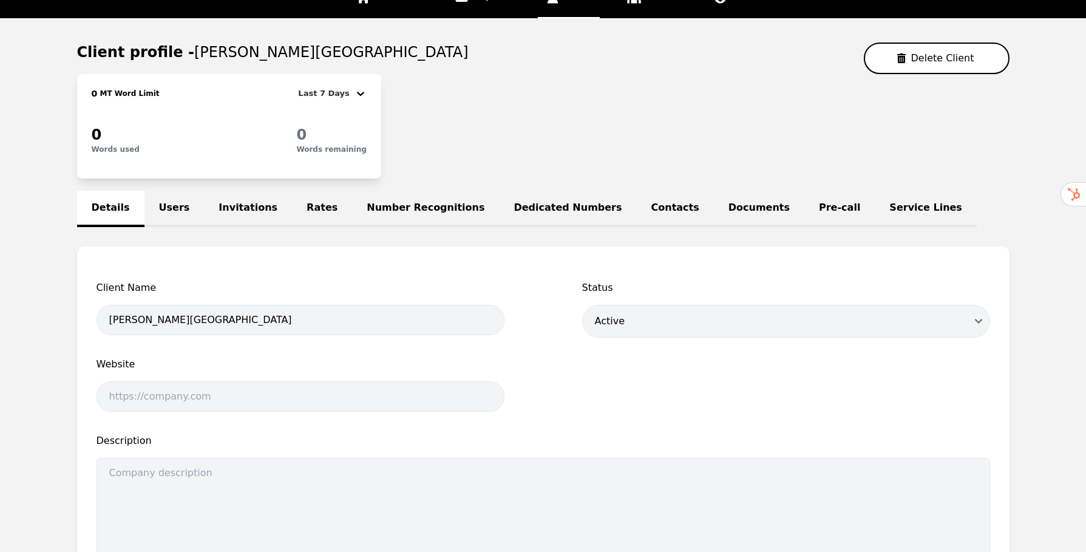
click at [172, 212] on link "Users" at bounding box center [175, 209] width 60 height 36
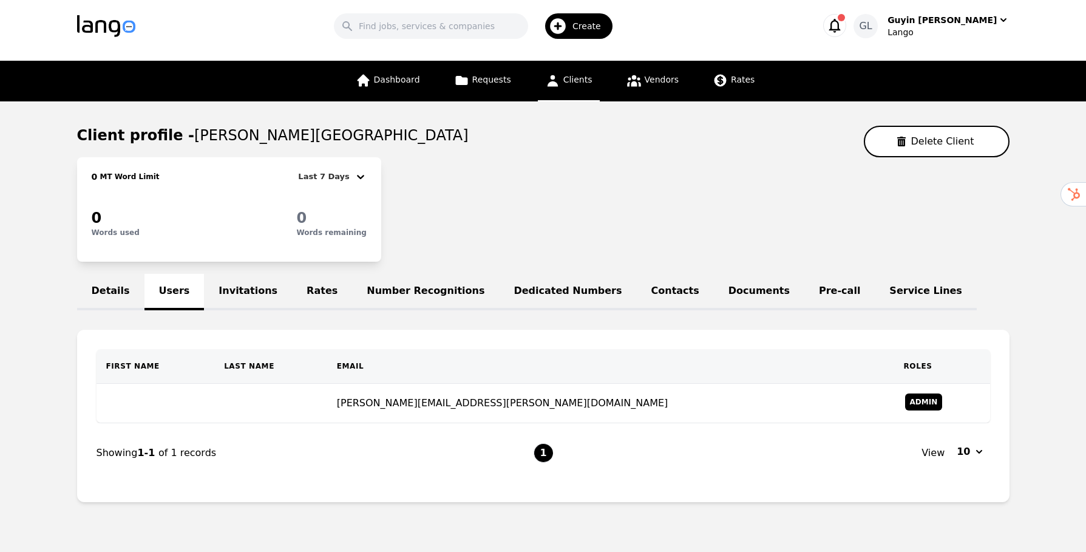
scroll to position [48, 0]
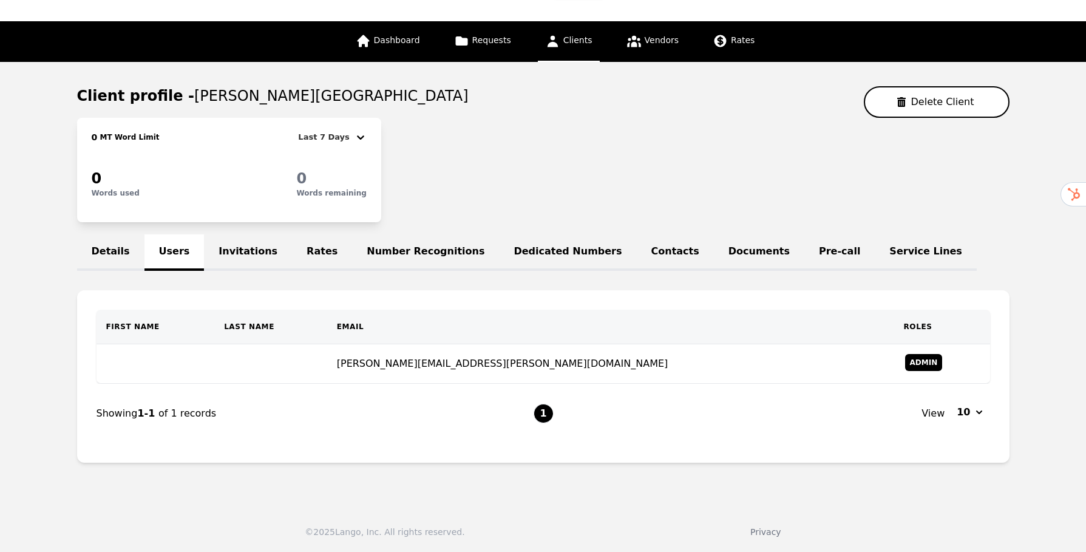
click at [253, 252] on link "Invitations" at bounding box center [248, 252] width 88 height 36
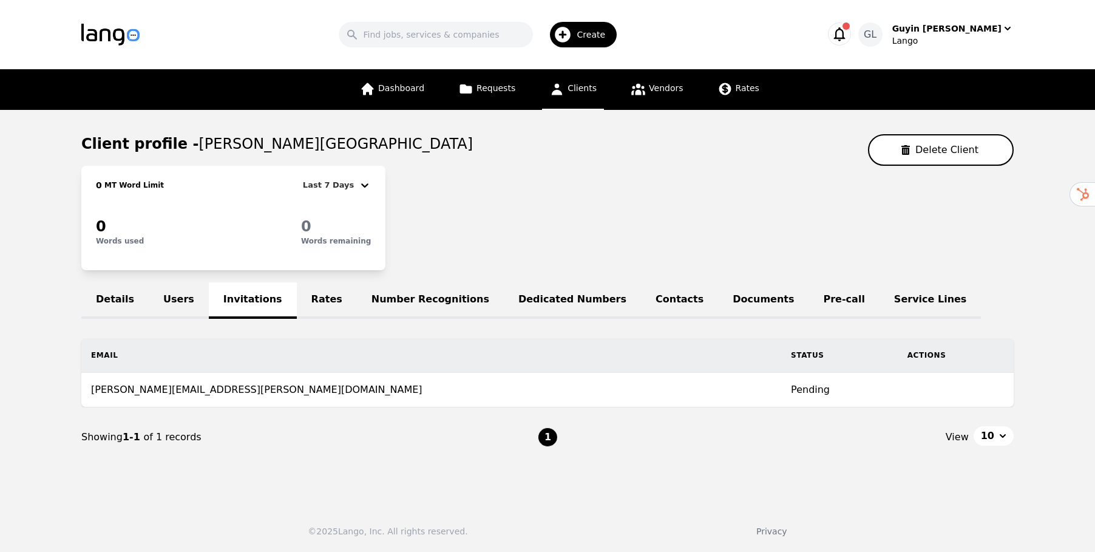
click at [181, 301] on link "Users" at bounding box center [179, 300] width 60 height 36
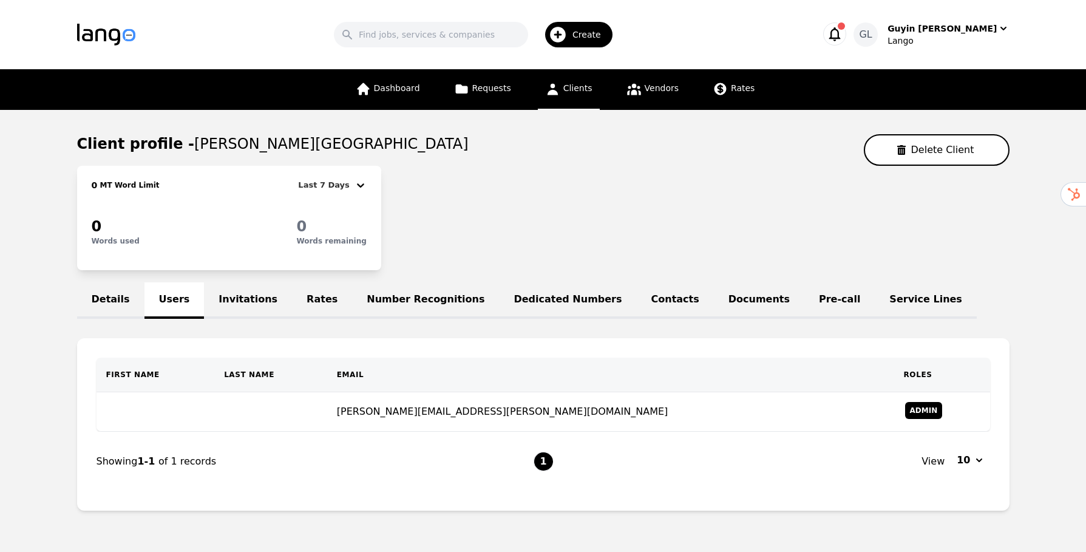
click at [107, 299] on link "Details" at bounding box center [110, 300] width 67 height 36
select select "active"
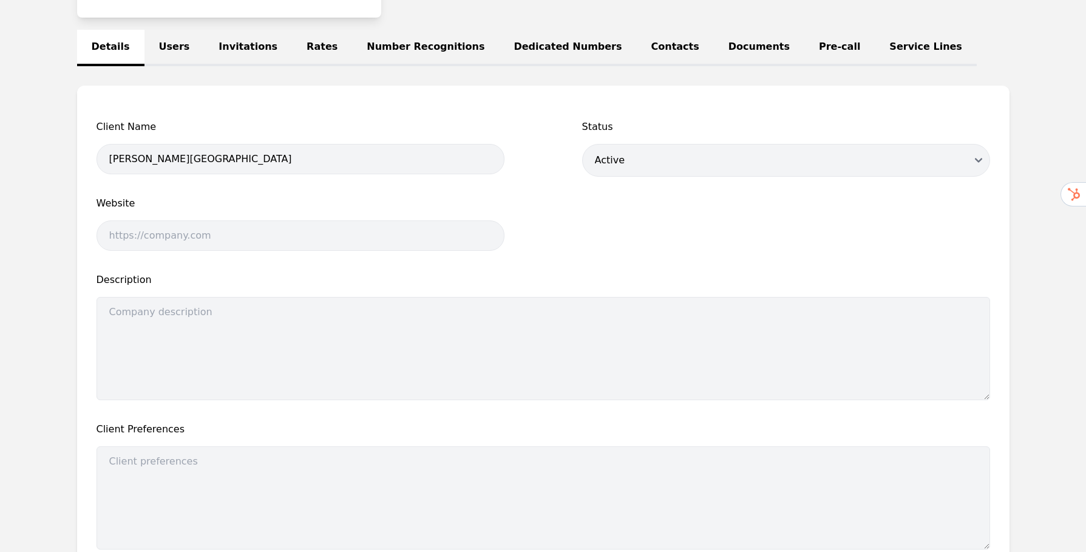
scroll to position [177, 0]
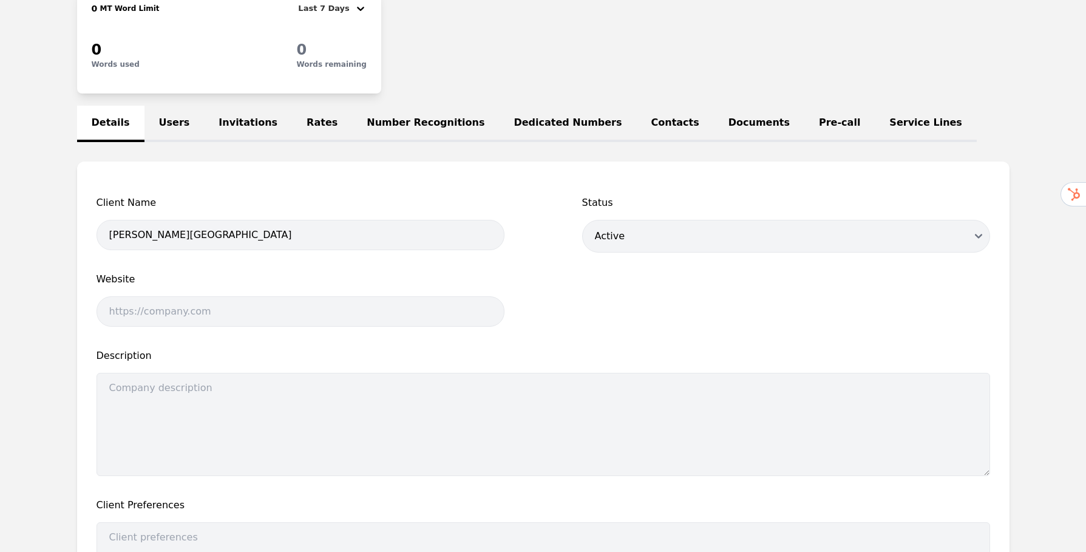
click at [637, 118] on link "Contacts" at bounding box center [675, 124] width 77 height 36
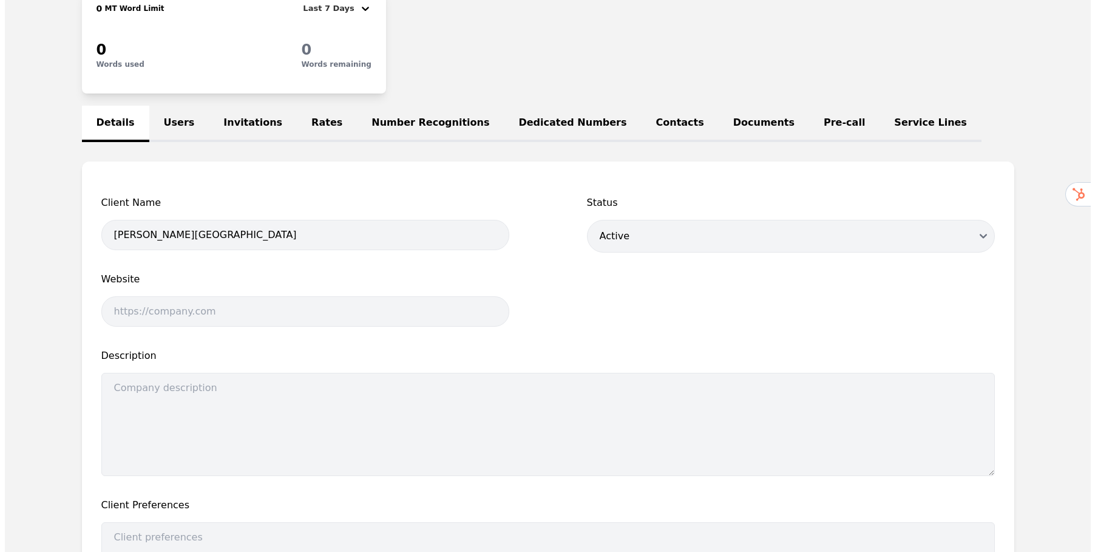
scroll to position [35, 0]
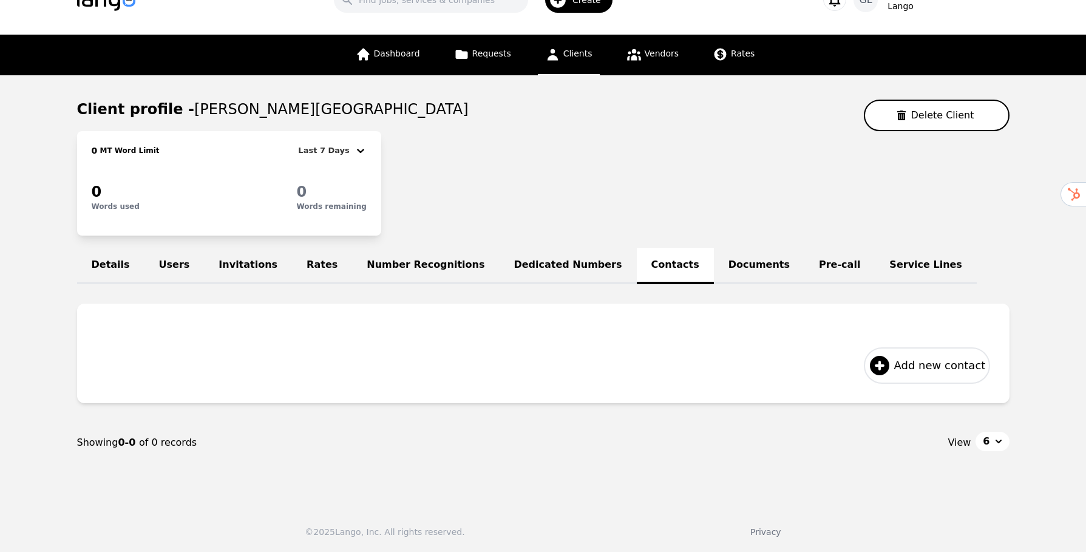
click at [888, 366] on icon at bounding box center [879, 365] width 19 height 19
select select "US"
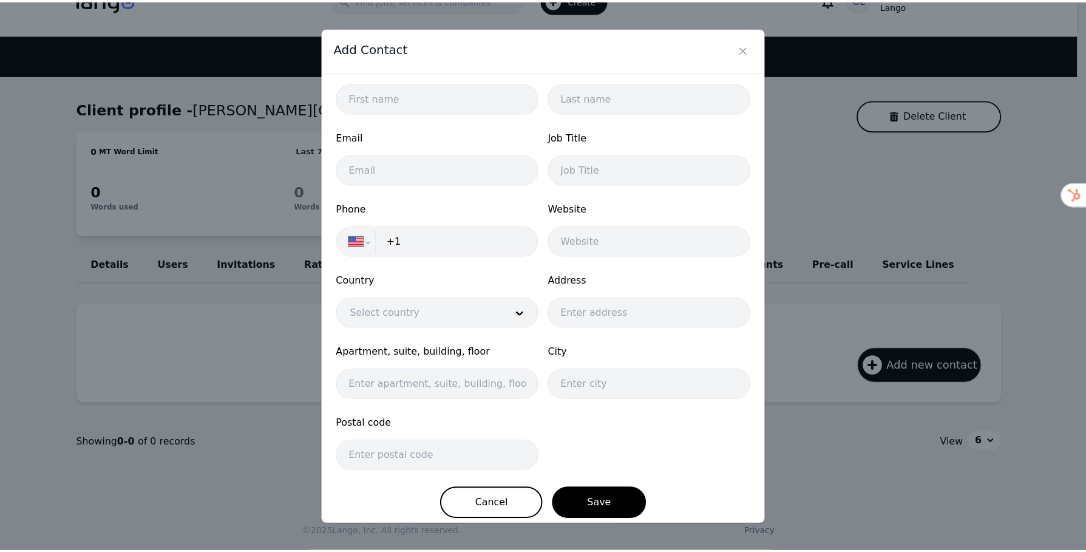
scroll to position [110, 0]
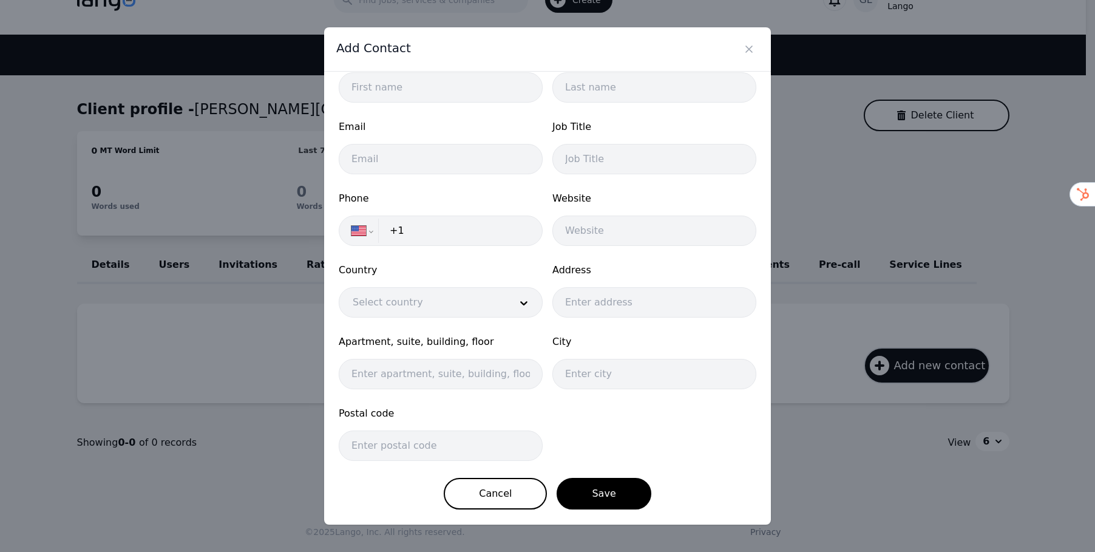
click at [215, 347] on div "Add Contact Contact Name First Name Last Name Email Job Title Phone Internation…" at bounding box center [547, 276] width 1095 height 552
click at [750, 48] on icon "Close" at bounding box center [749, 49] width 6 height 6
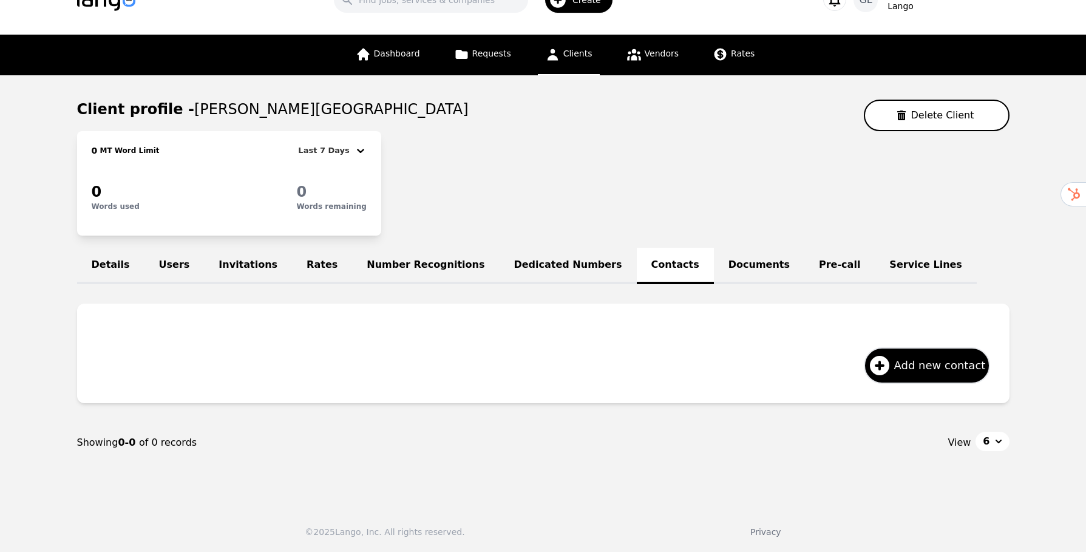
click at [875, 268] on link "Service Lines" at bounding box center [926, 266] width 102 height 36
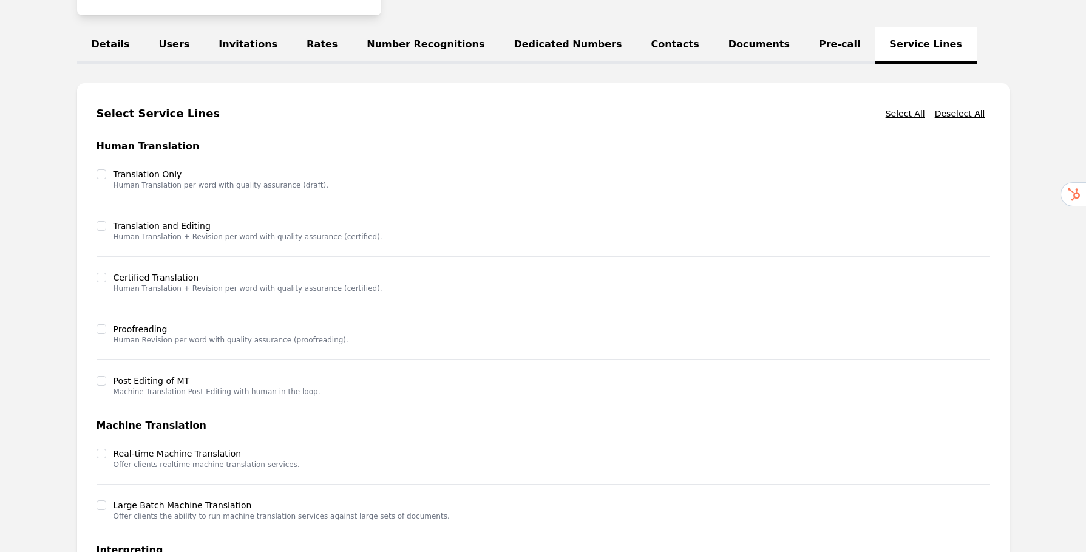
scroll to position [60, 0]
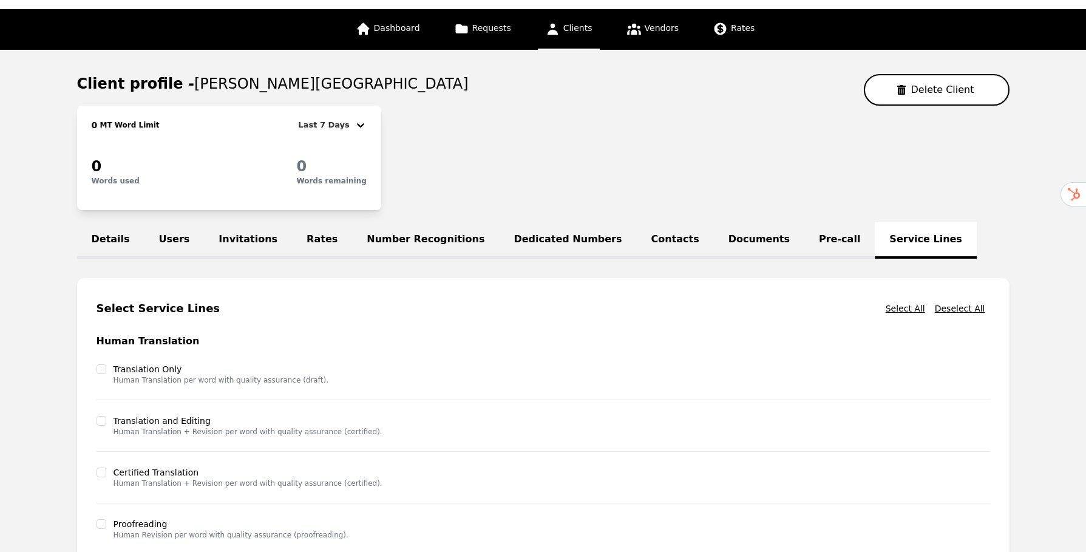
click at [112, 243] on link "Details" at bounding box center [110, 240] width 67 height 36
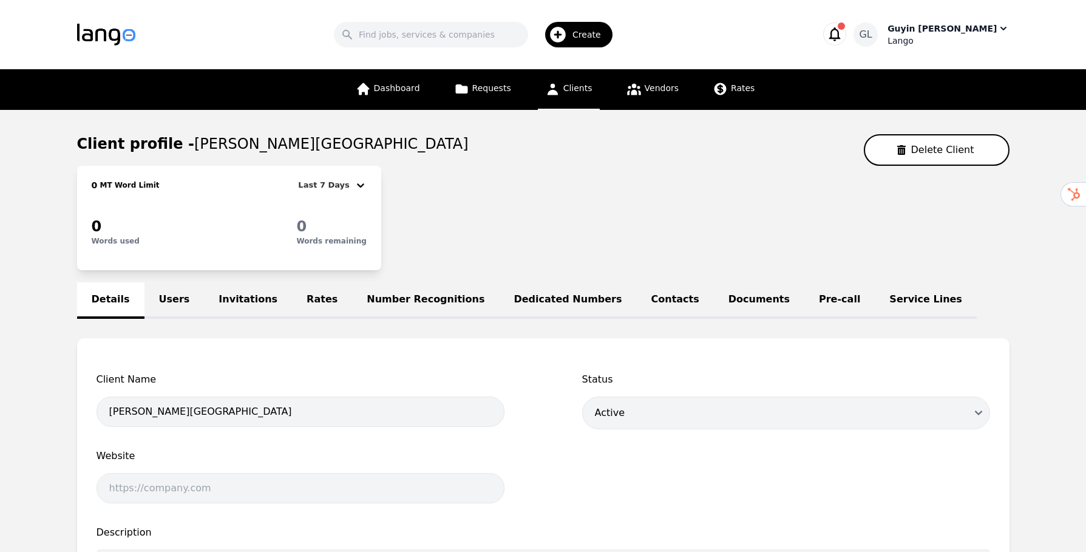
click at [959, 36] on div "Lango" at bounding box center [948, 41] width 121 height 12
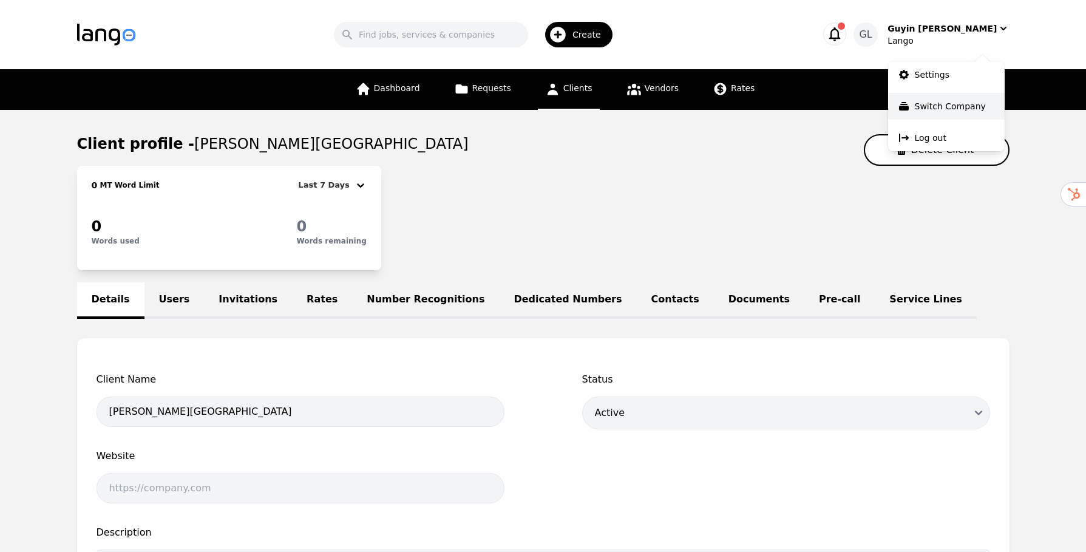
click at [915, 104] on p "Switch Company" at bounding box center [950, 106] width 71 height 12
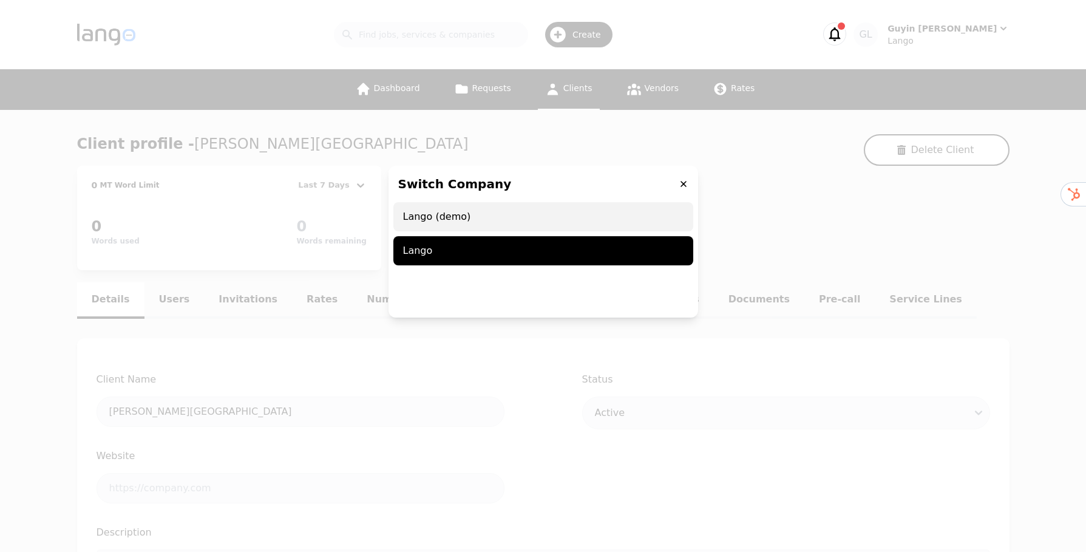
click at [474, 223] on span "Lango (demo)" at bounding box center [543, 216] width 300 height 29
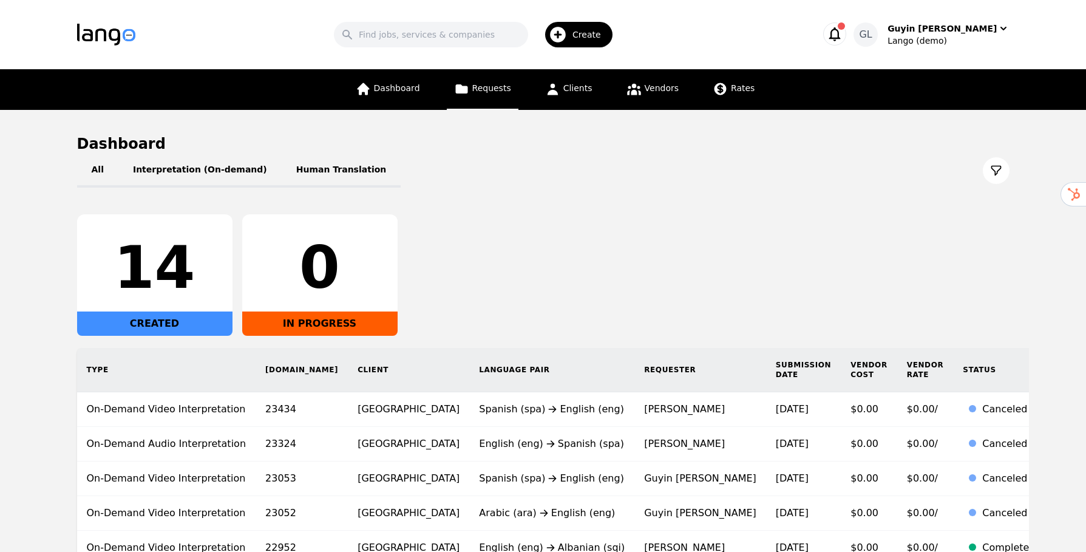
click at [475, 92] on span "Requests" at bounding box center [491, 88] width 39 height 10
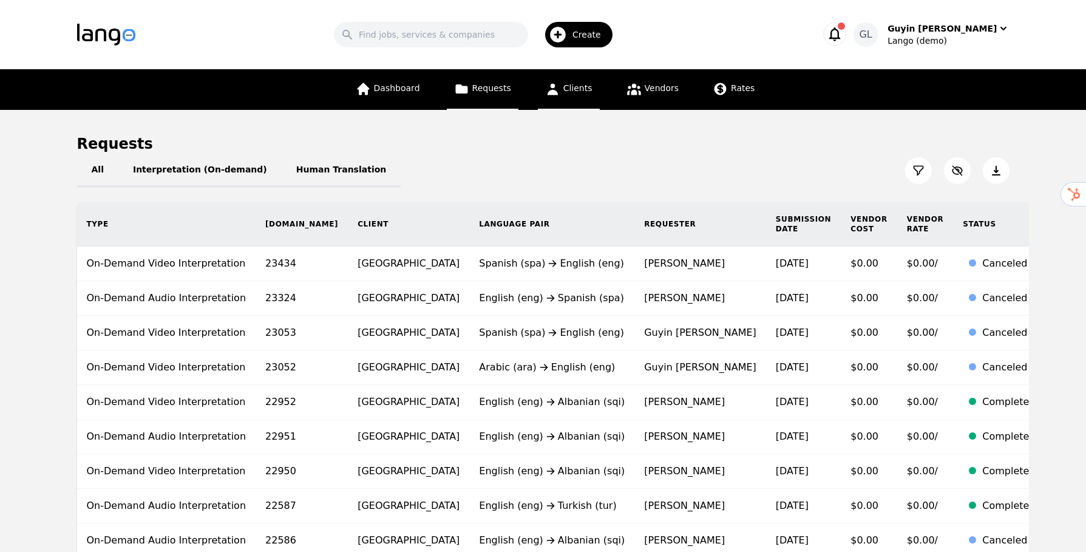
click at [587, 99] on link "Clients" at bounding box center [569, 89] width 62 height 41
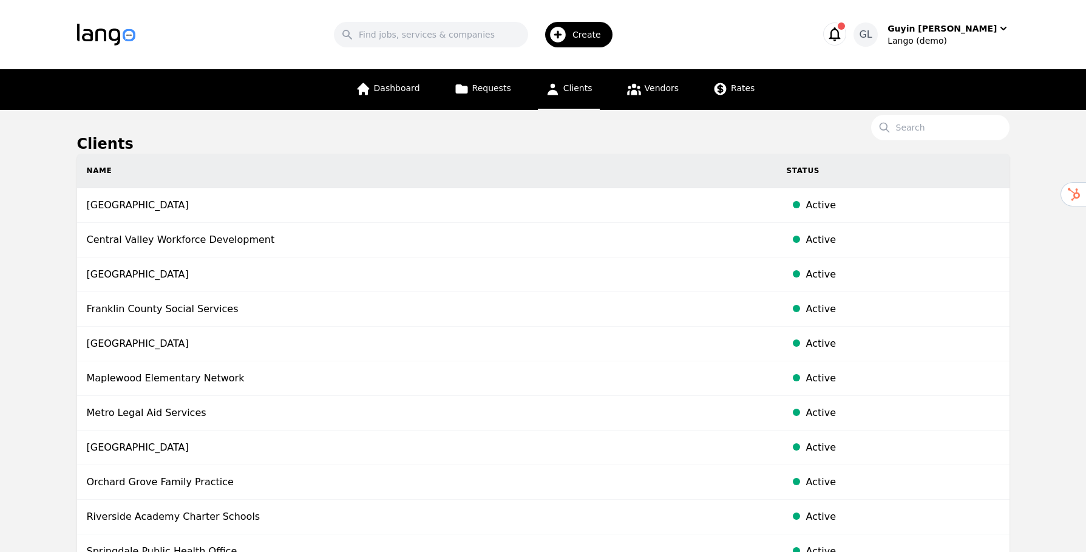
click at [98, 41] on img "button" at bounding box center [106, 35] width 58 height 22
click at [101, 27] on img "button" at bounding box center [106, 35] width 58 height 22
click at [367, 104] on link "Dashboard" at bounding box center [388, 89] width 79 height 41
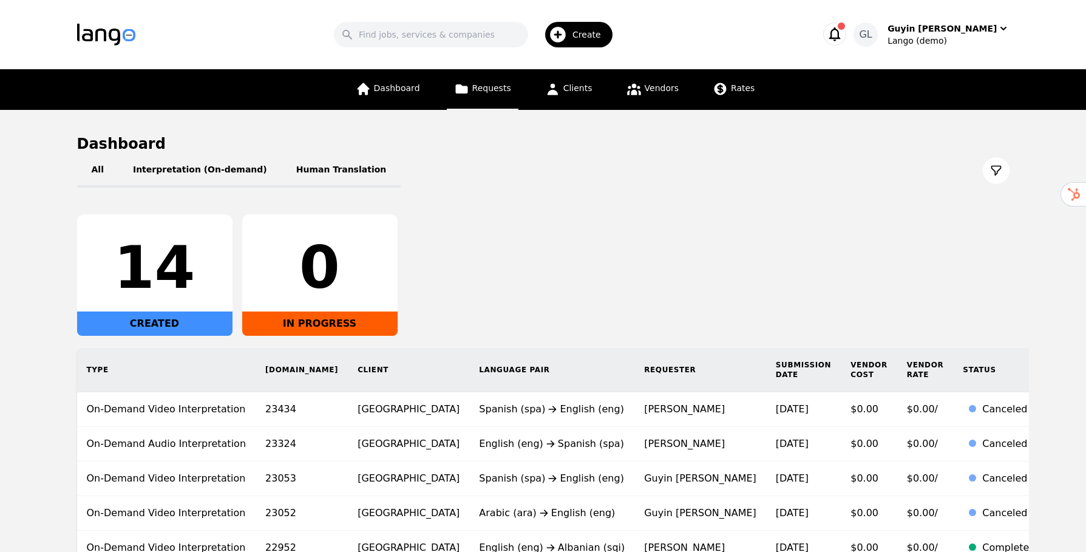
click at [495, 87] on span "Requests" at bounding box center [491, 88] width 39 height 10
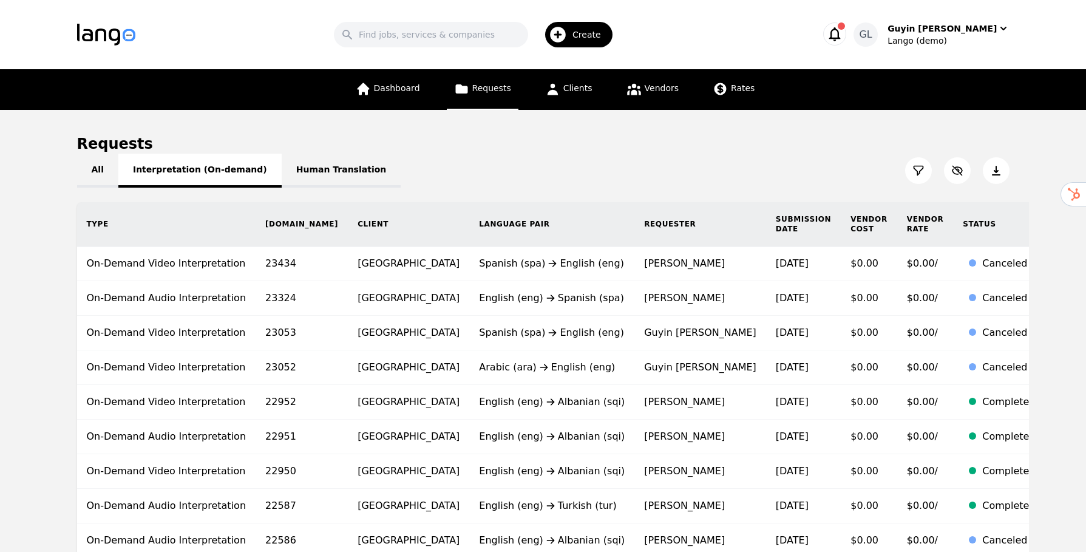
click at [202, 172] on button "Interpretation (On-demand)" at bounding box center [199, 171] width 163 height 34
click at [916, 169] on icon at bounding box center [919, 171] width 12 height 12
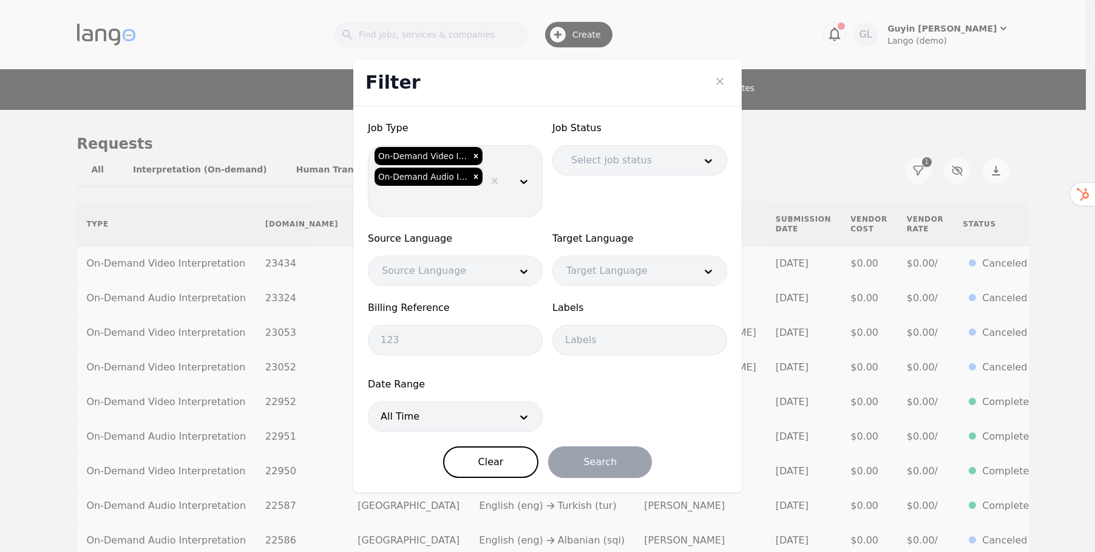
click at [444, 33] on div "Filter Job Type On-Demand Video Interpretation On-Demand Audio Interpretation J…" at bounding box center [547, 276] width 1095 height 552
